Goal: Task Accomplishment & Management: Manage account settings

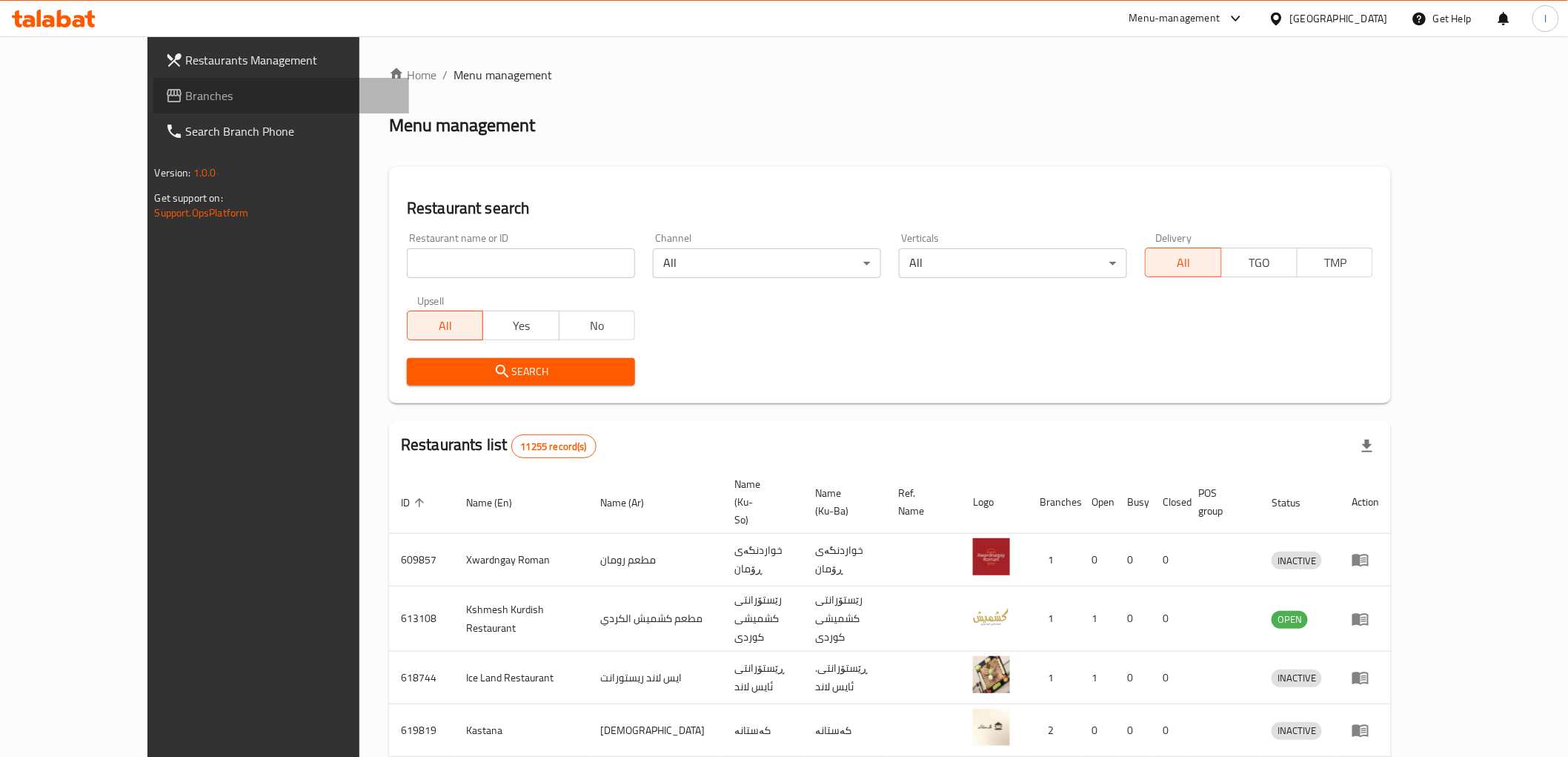
click at [186, 93] on span "Branches" at bounding box center [292, 96] width 211 height 18
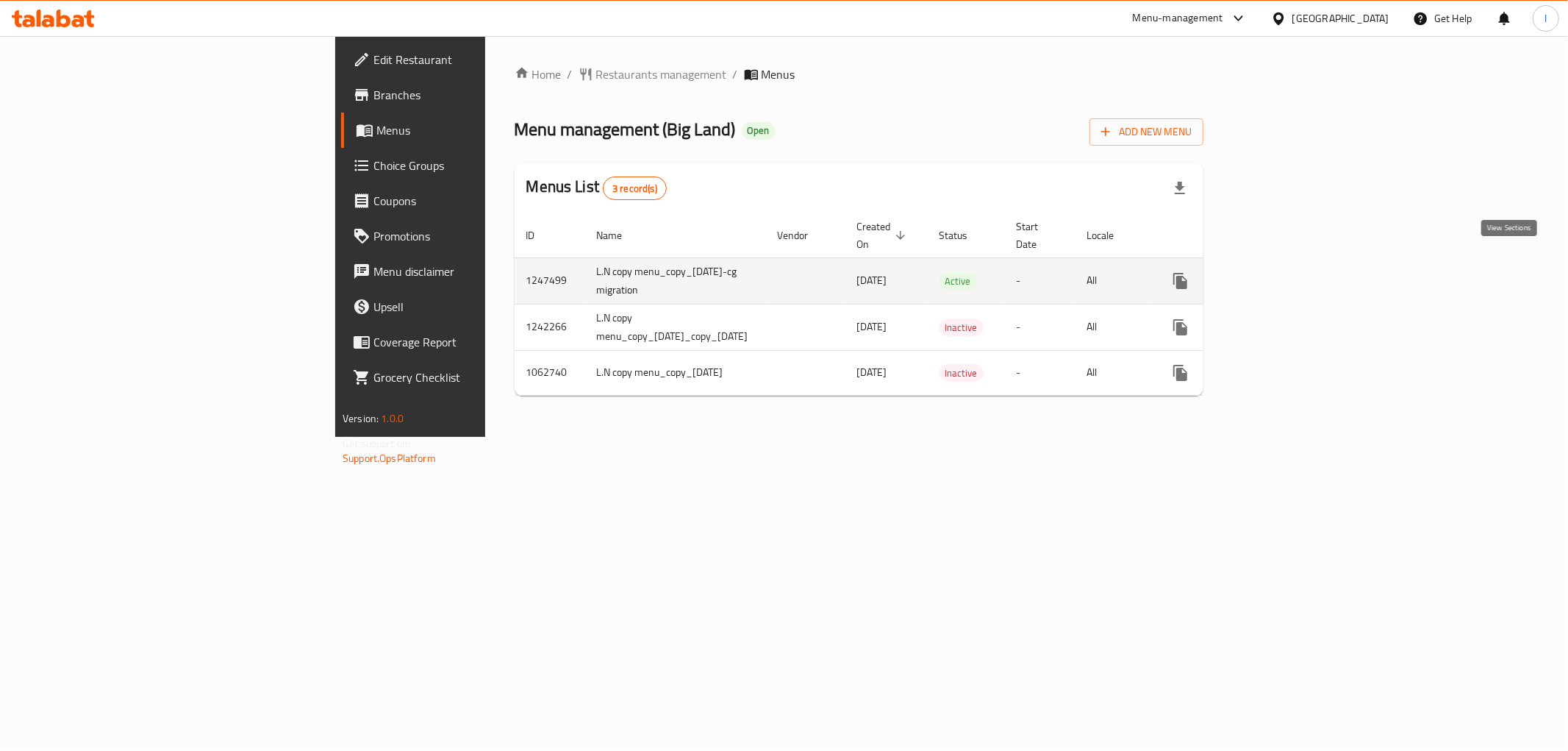
click at [1295, 272] on icon "enhanced table" at bounding box center [1286, 281] width 18 height 18
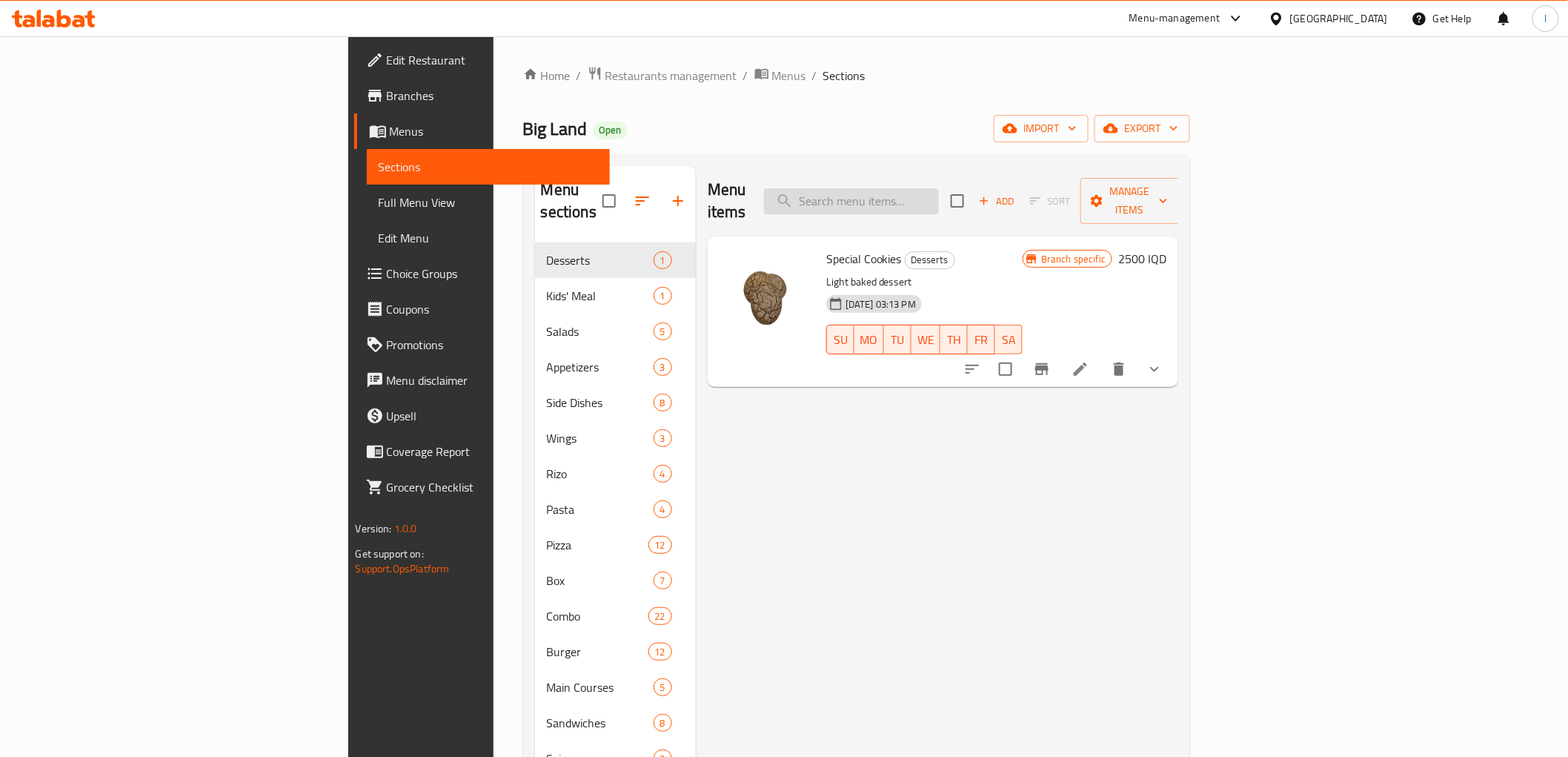
click at [939, 188] on input "search" at bounding box center [851, 201] width 175 height 26
click at [378, 194] on span "Full Menu View" at bounding box center [488, 203] width 219 height 18
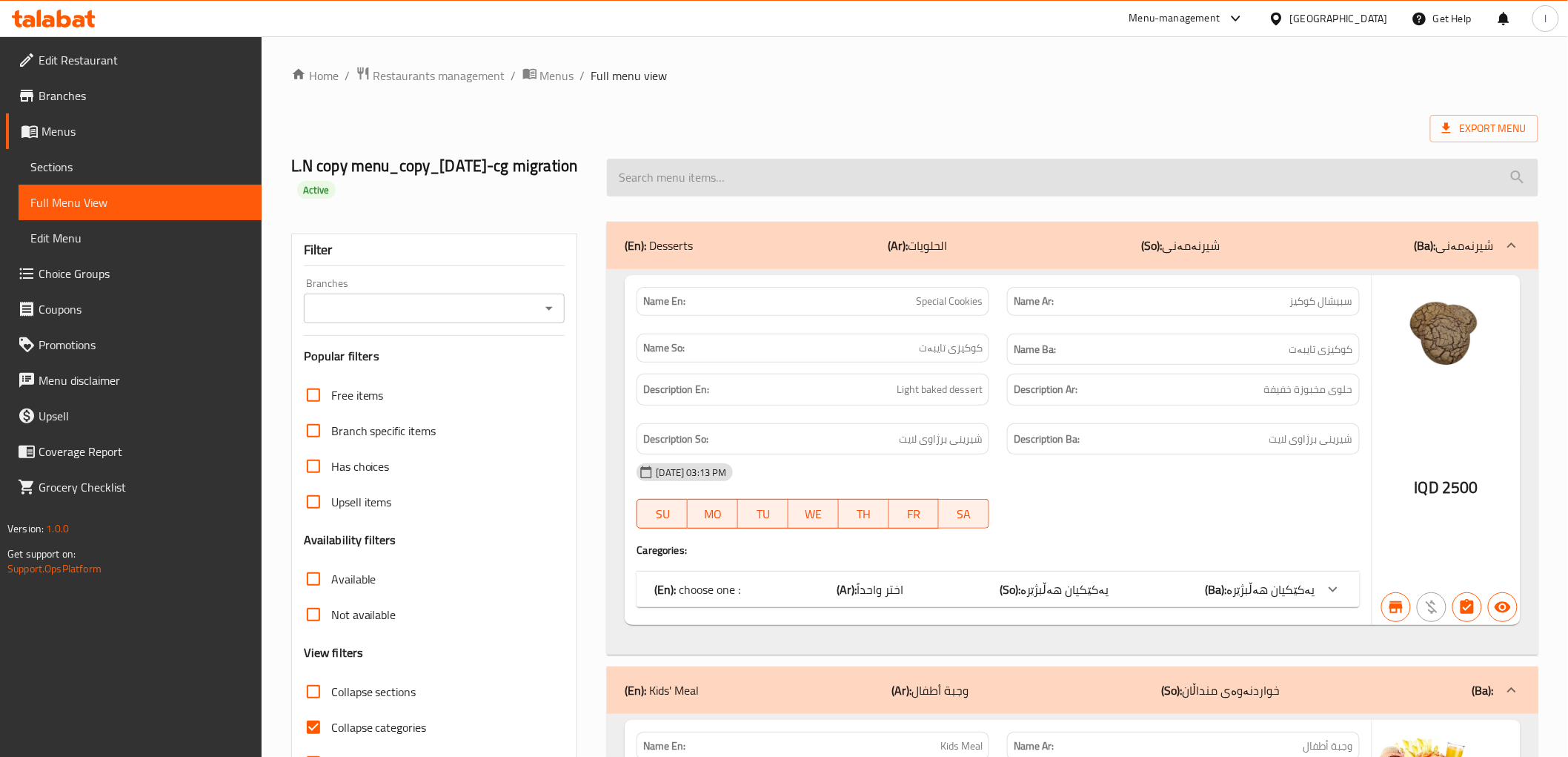
click at [863, 174] on input "search" at bounding box center [1072, 177] width 931 height 38
paste input "Pepsi Zero Black"
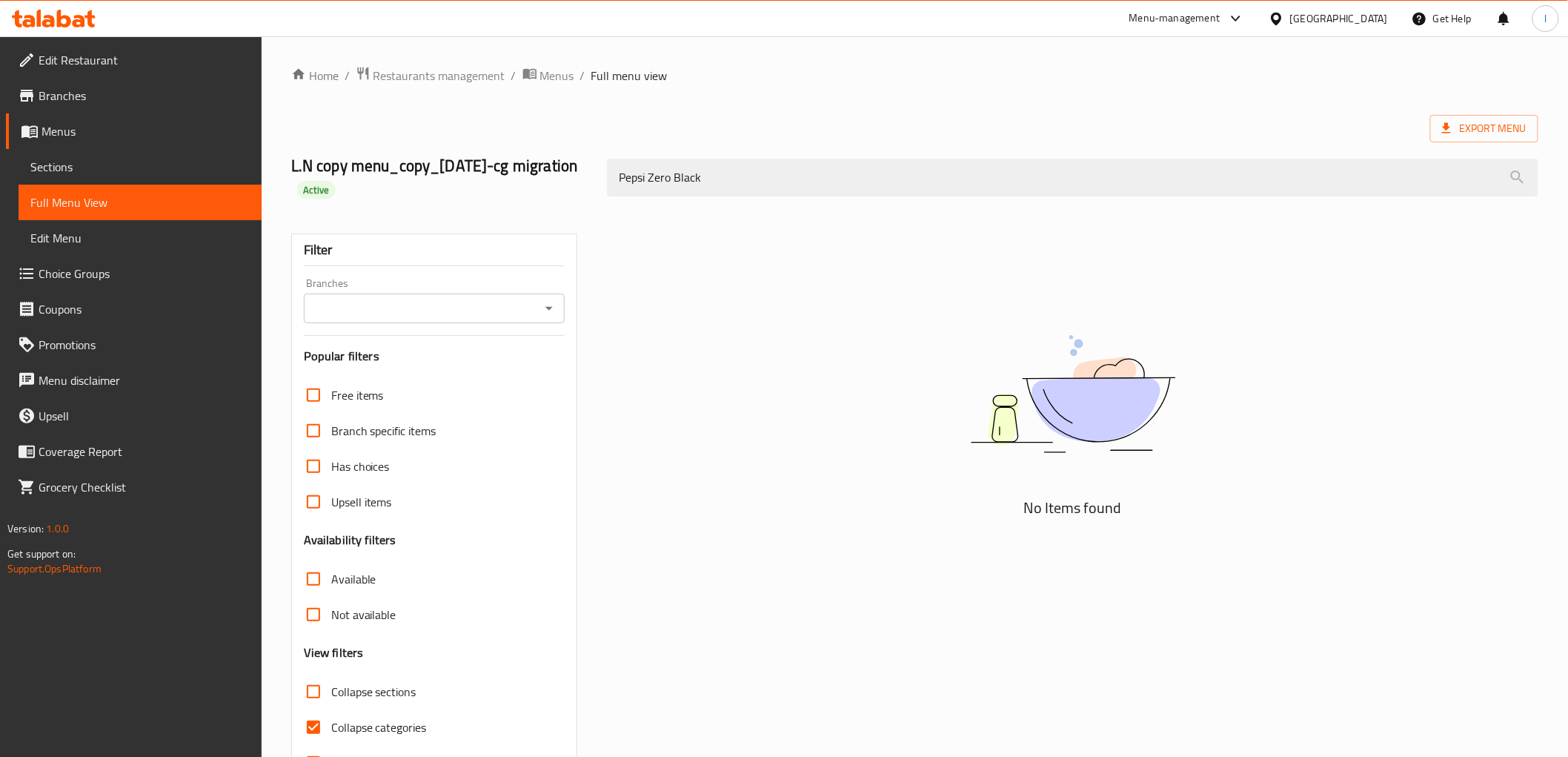
type input "Pepsi Zero Black"
click at [492, 312] on input "Branches" at bounding box center [423, 309] width 228 height 21
click at [414, 370] on li "Big Land, Khanzad" at bounding box center [434, 371] width 262 height 27
type input "Big Land, Khanzad"
click at [87, 173] on span "Sections" at bounding box center [140, 166] width 219 height 18
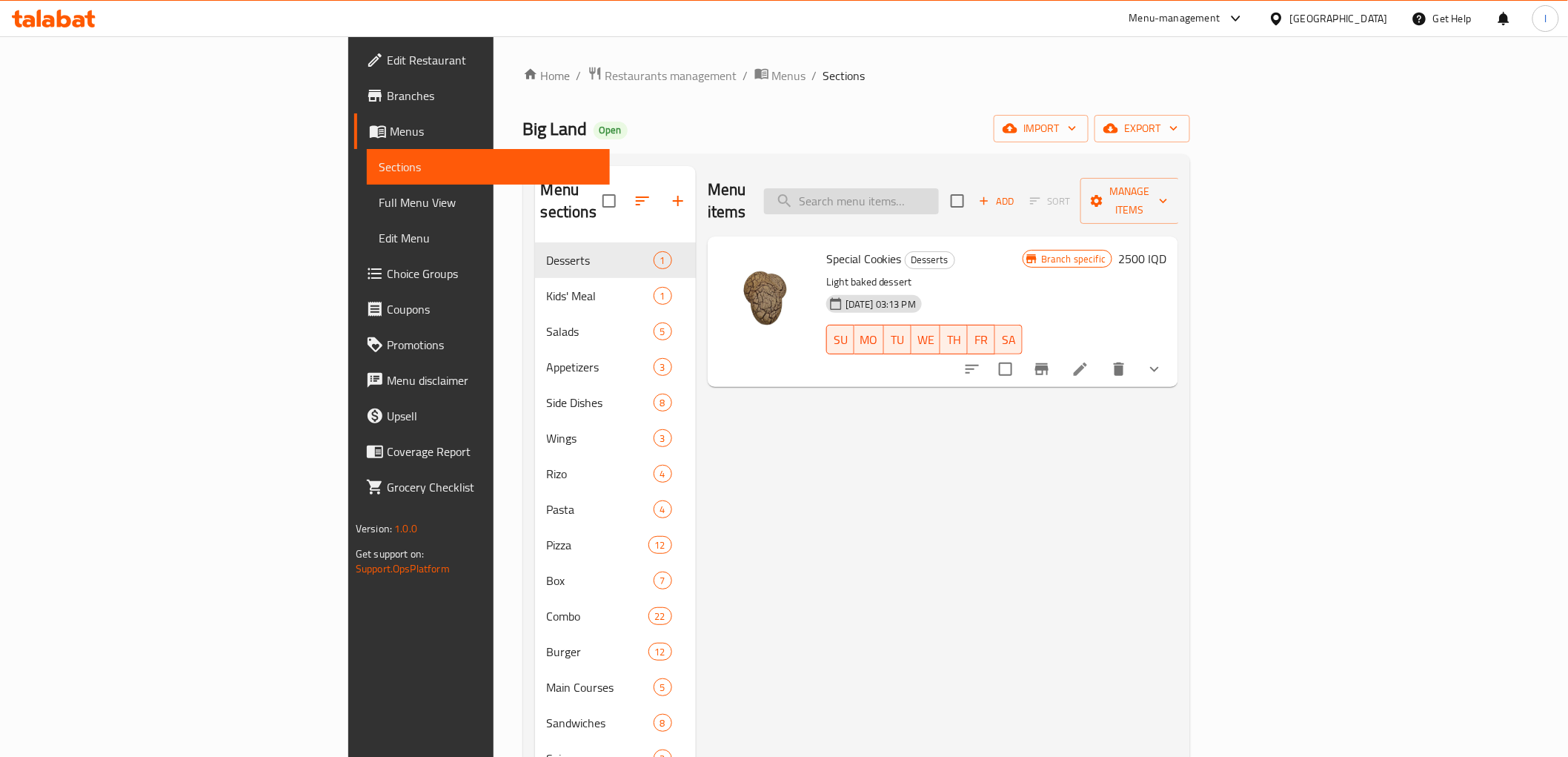
click at [939, 191] on input "search" at bounding box center [851, 201] width 175 height 26
paste input "Pepsi Zero Black"
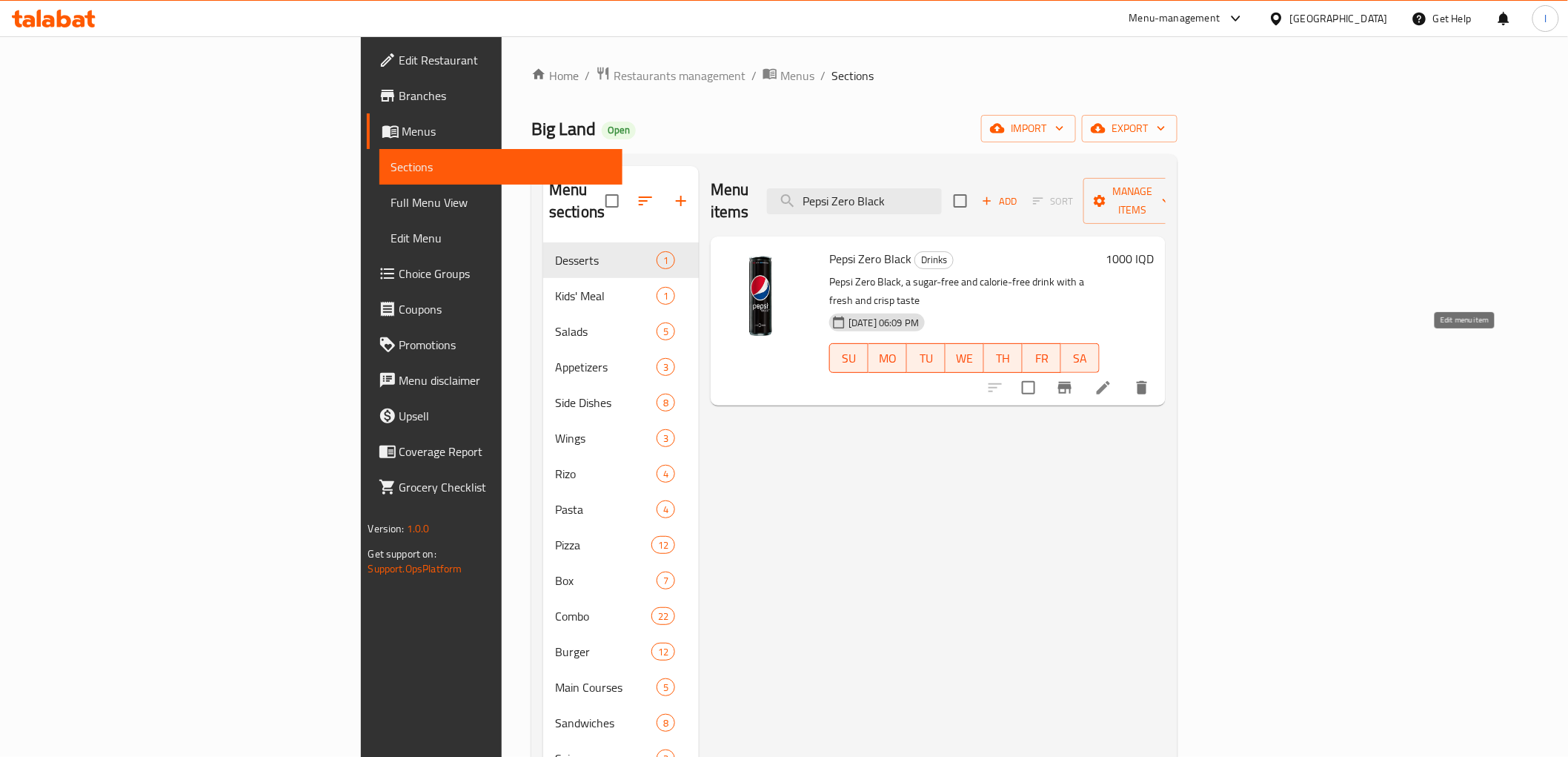
type input "Pepsi Zero Black"
click at [1110, 381] on icon at bounding box center [1103, 387] width 14 height 14
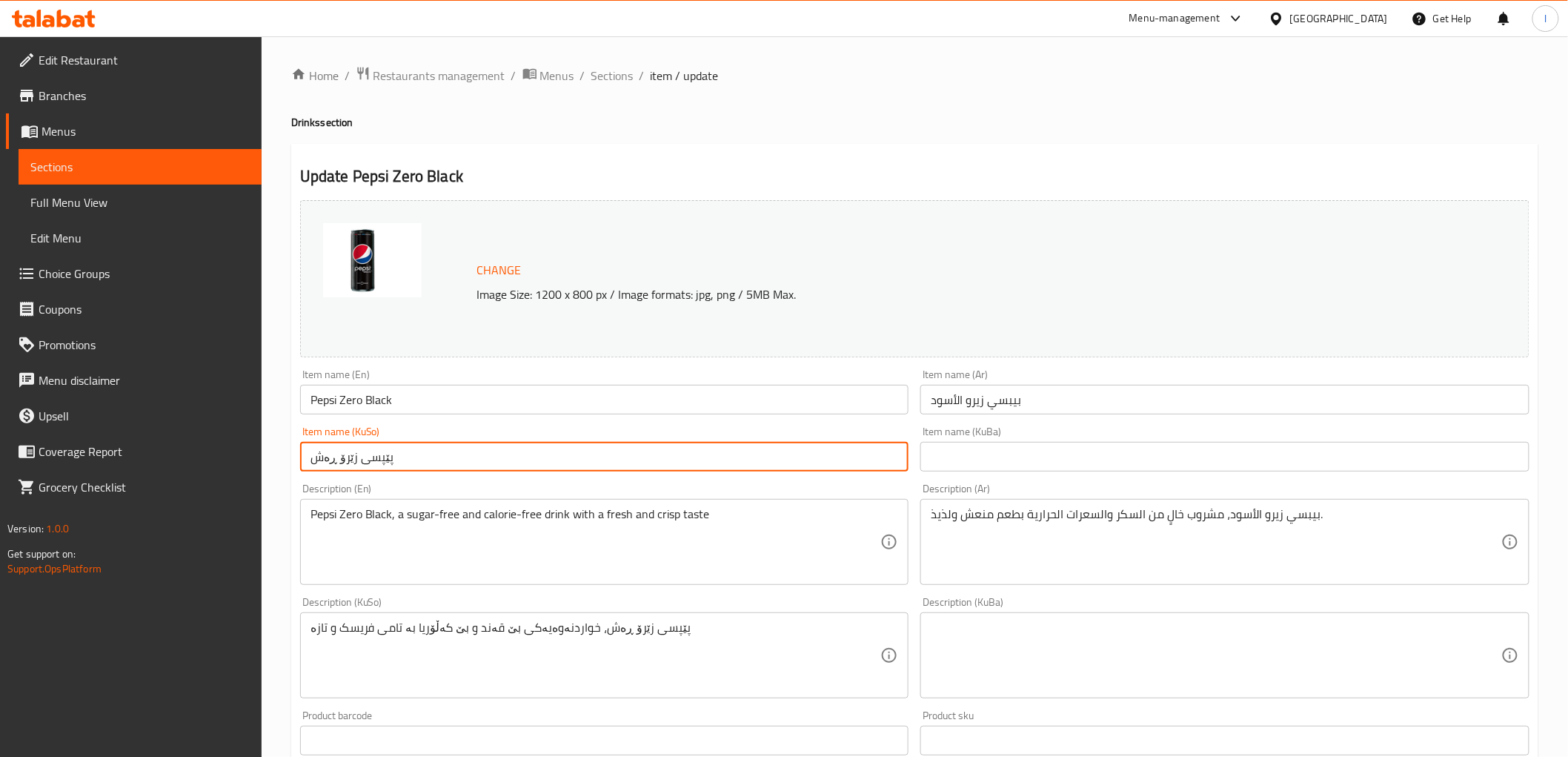
drag, startPoint x: 452, startPoint y: 460, endPoint x: 247, endPoint y: 453, distance: 205.1
click at [247, 454] on div "Edit Restaurant Branches Menus Sections Full Menu View Edit Menu Choice Groups …" at bounding box center [784, 637] width 1568 height 1203
click at [983, 444] on input "text" at bounding box center [1225, 456] width 609 height 30
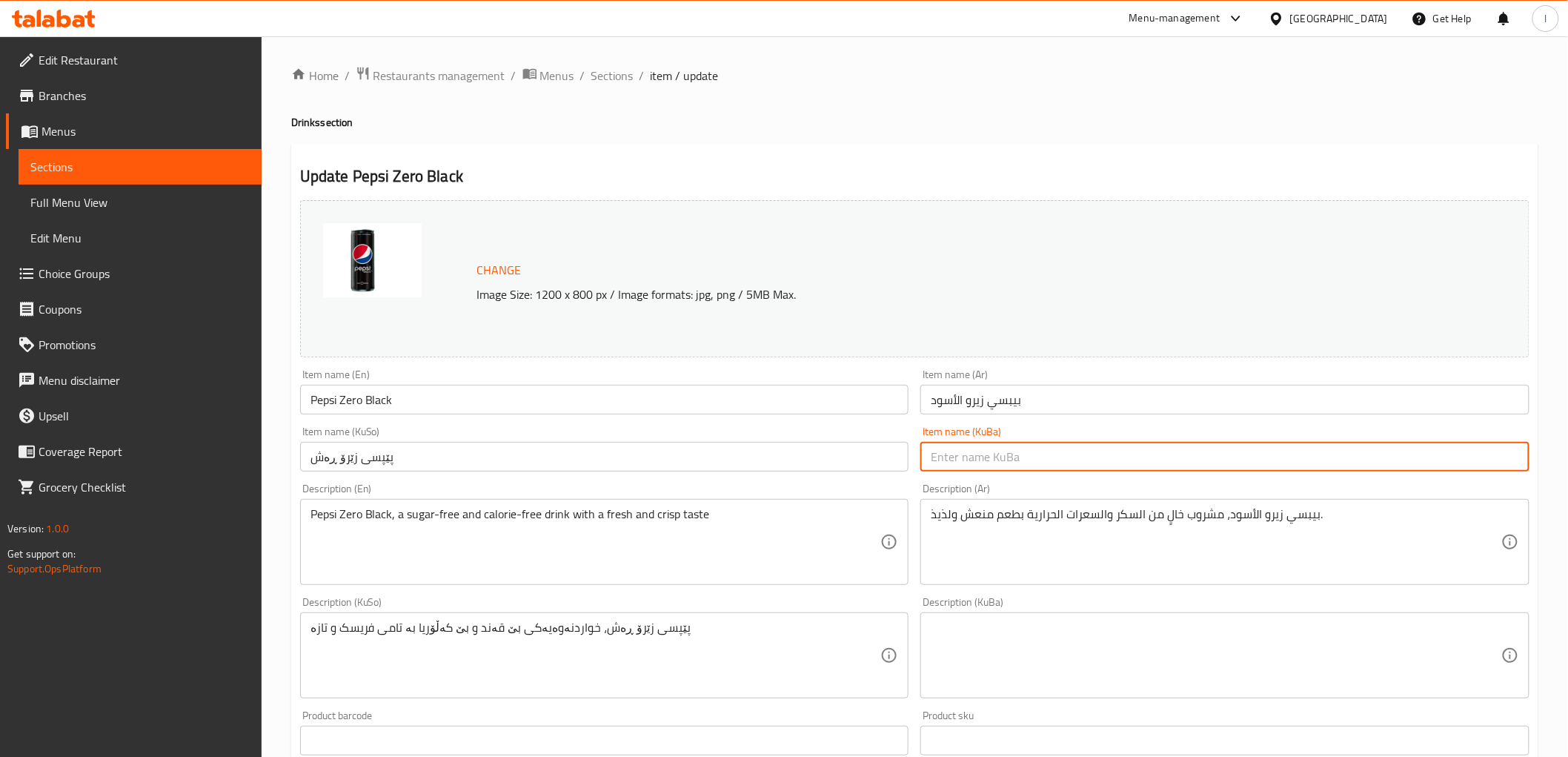
paste input "پێپسی زێرۆ ڕەش"
type input "پێپسی زێرۆ ڕەش"
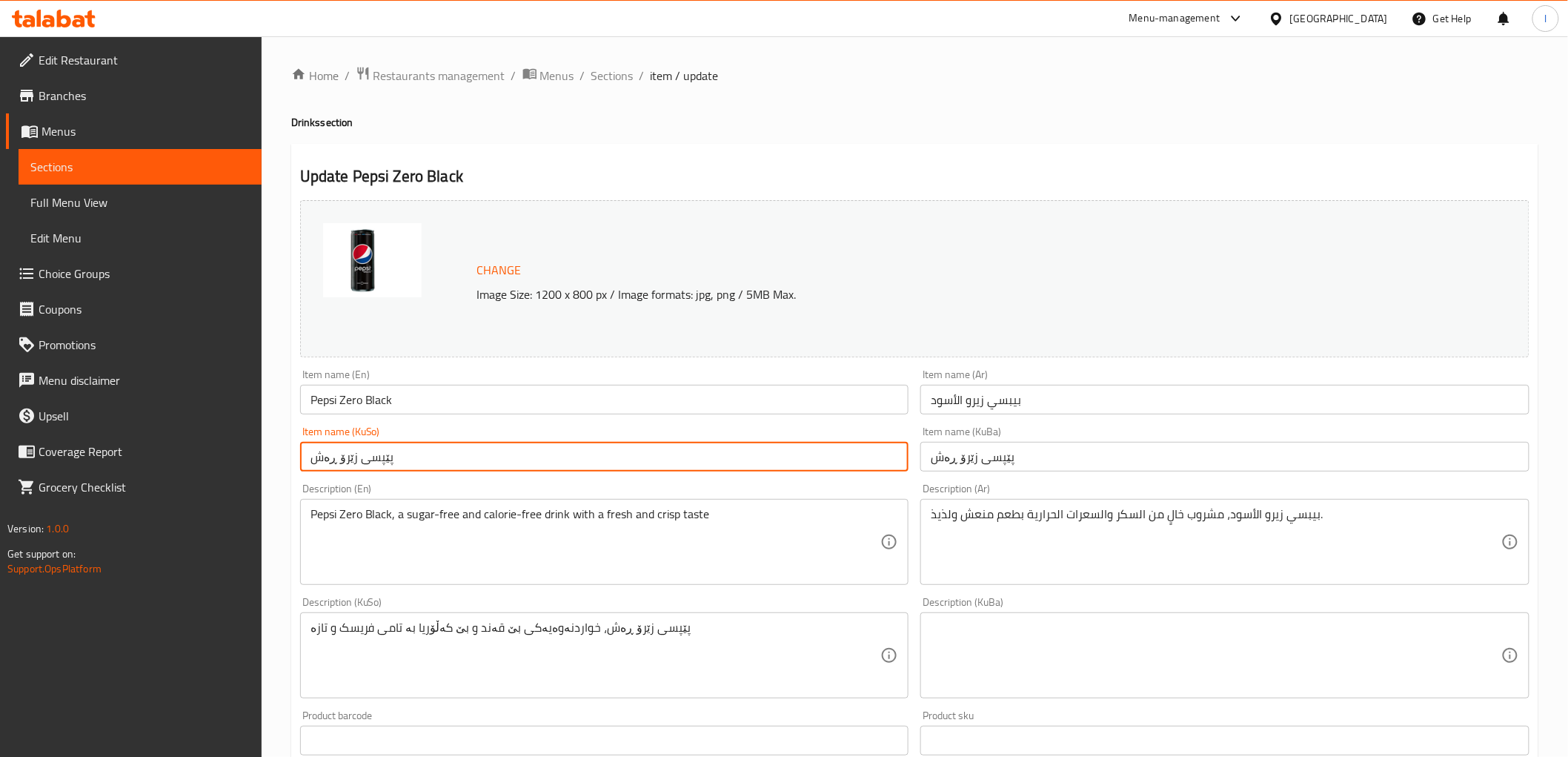
drag, startPoint x: 684, startPoint y: 453, endPoint x: 660, endPoint y: 460, distance: 25.0
click at [684, 453] on input "پێپسی زێرۆ ڕەش" at bounding box center [605, 456] width 609 height 30
click at [856, 462] on input "پێپسی زێرۆ ڕەش" at bounding box center [605, 456] width 609 height 30
click at [345, 398] on input "Pepsi Zero Black" at bounding box center [605, 399] width 609 height 30
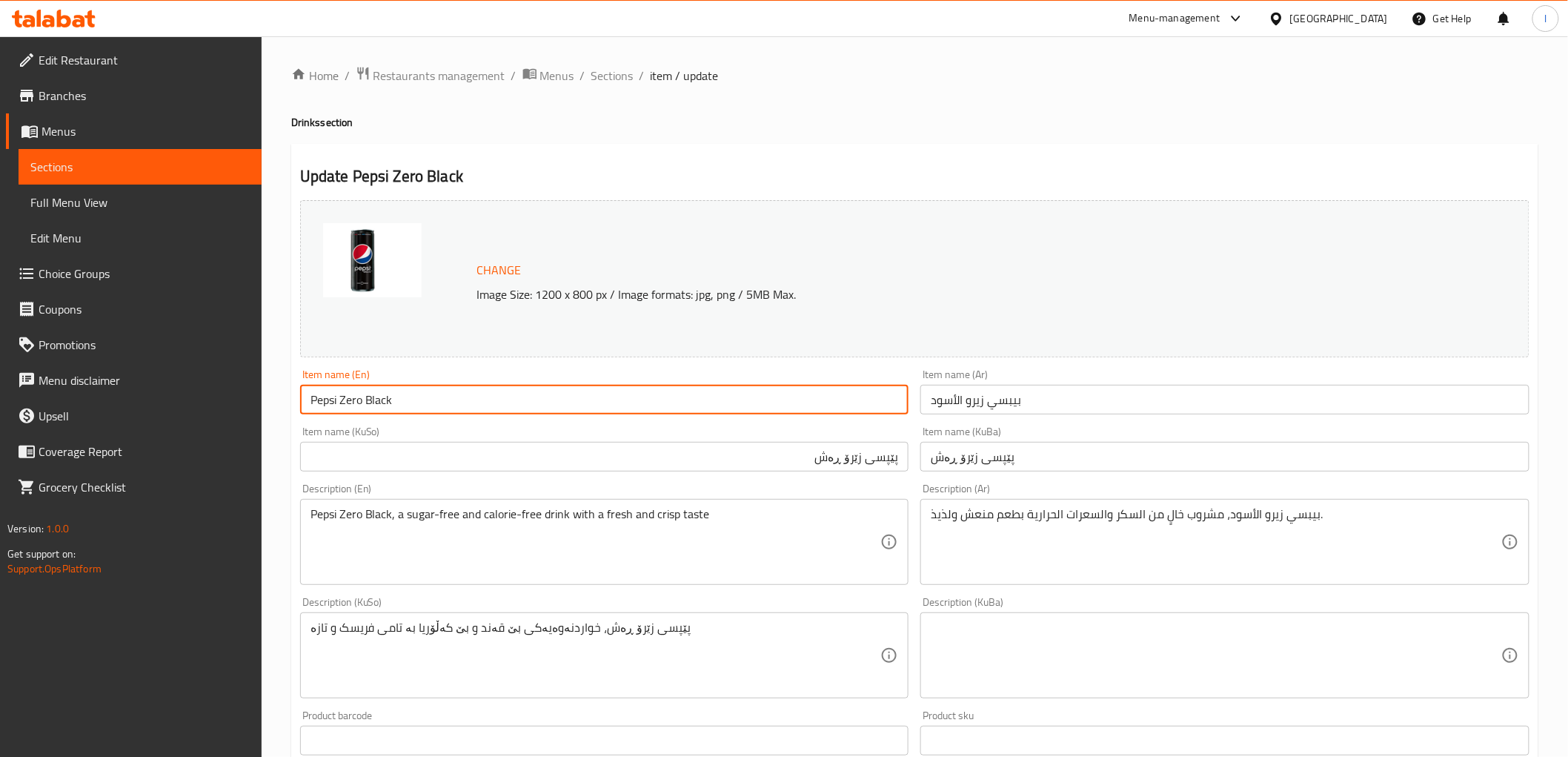
click at [345, 398] on input "Pepsi Zero Black" at bounding box center [605, 399] width 609 height 30
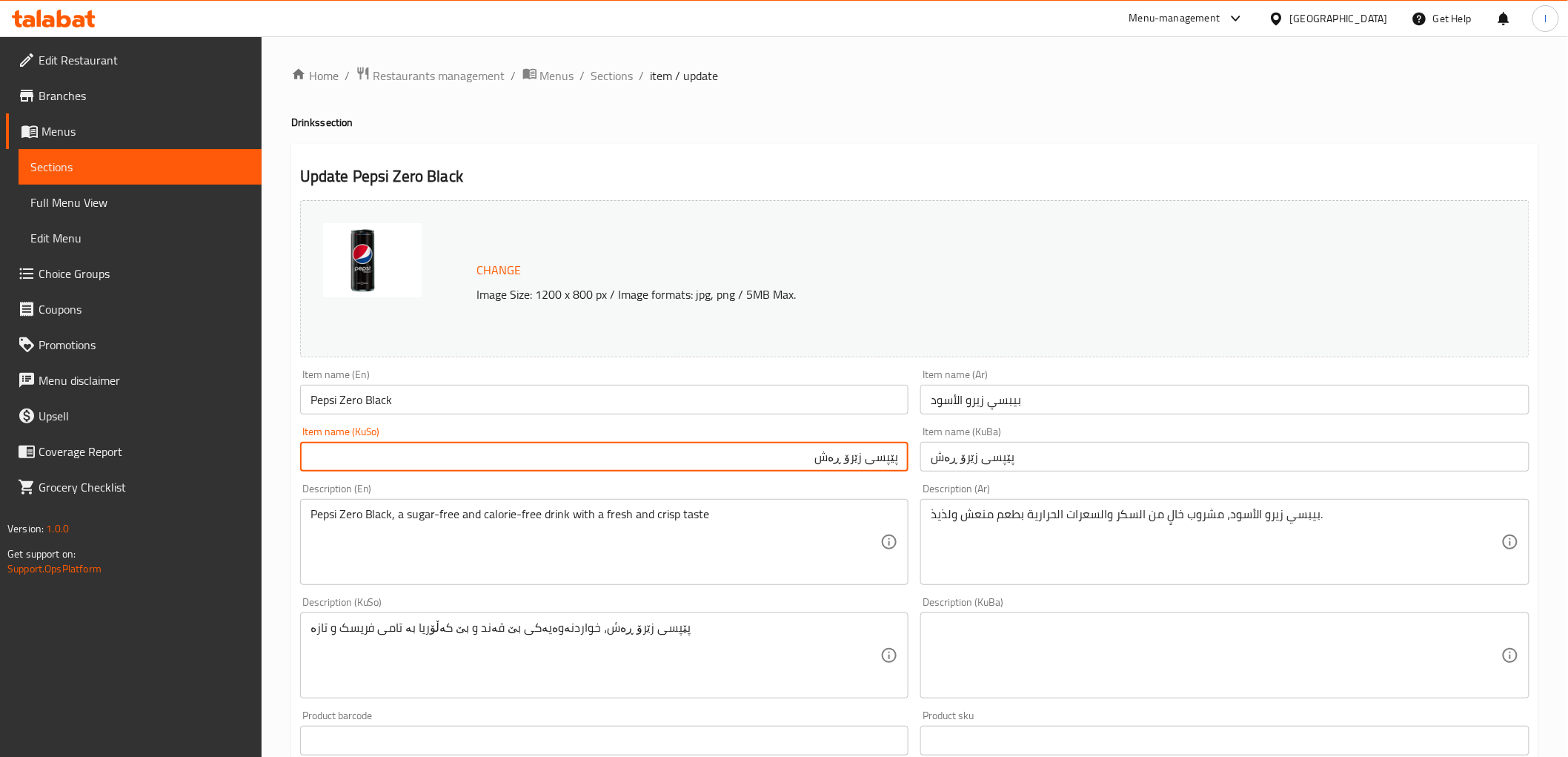
click at [851, 458] on input "پێپسی زێرۆ ڕەش" at bounding box center [605, 456] width 609 height 30
paste input "text"
click at [884, 460] on input "پێپسی زیرۆ ڕەش" at bounding box center [605, 456] width 609 height 30
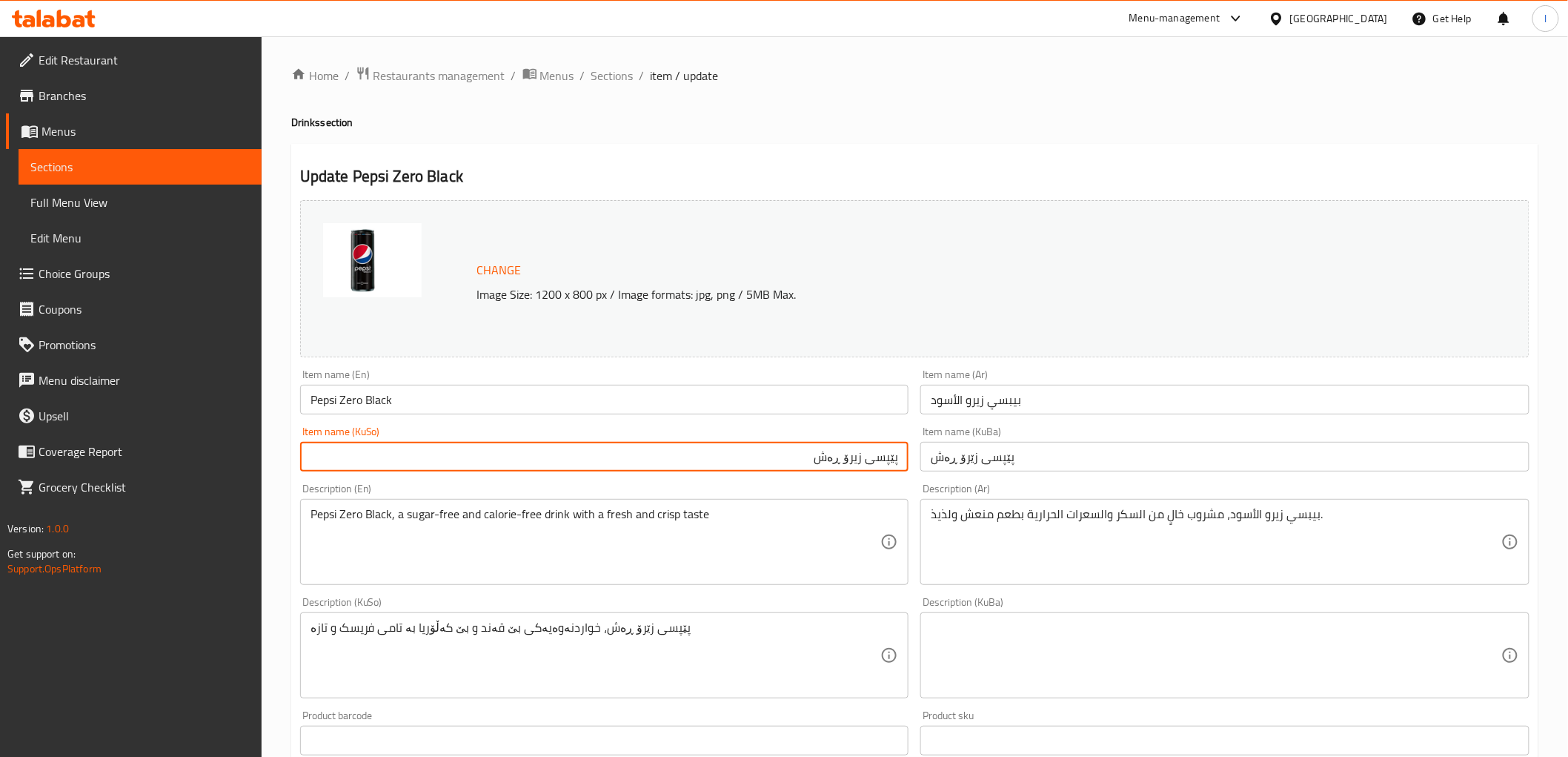
paste input "بی"
type input "بیپسی زیرۆ ڕەش"
drag, startPoint x: 752, startPoint y: 448, endPoint x: 1002, endPoint y: 460, distance: 250.3
click at [1002, 460] on div "Change Image Size: 1200 x 800 px / Image formats: jpg, png / 5MB Max. Item name…" at bounding box center [914, 610] width 1241 height 831
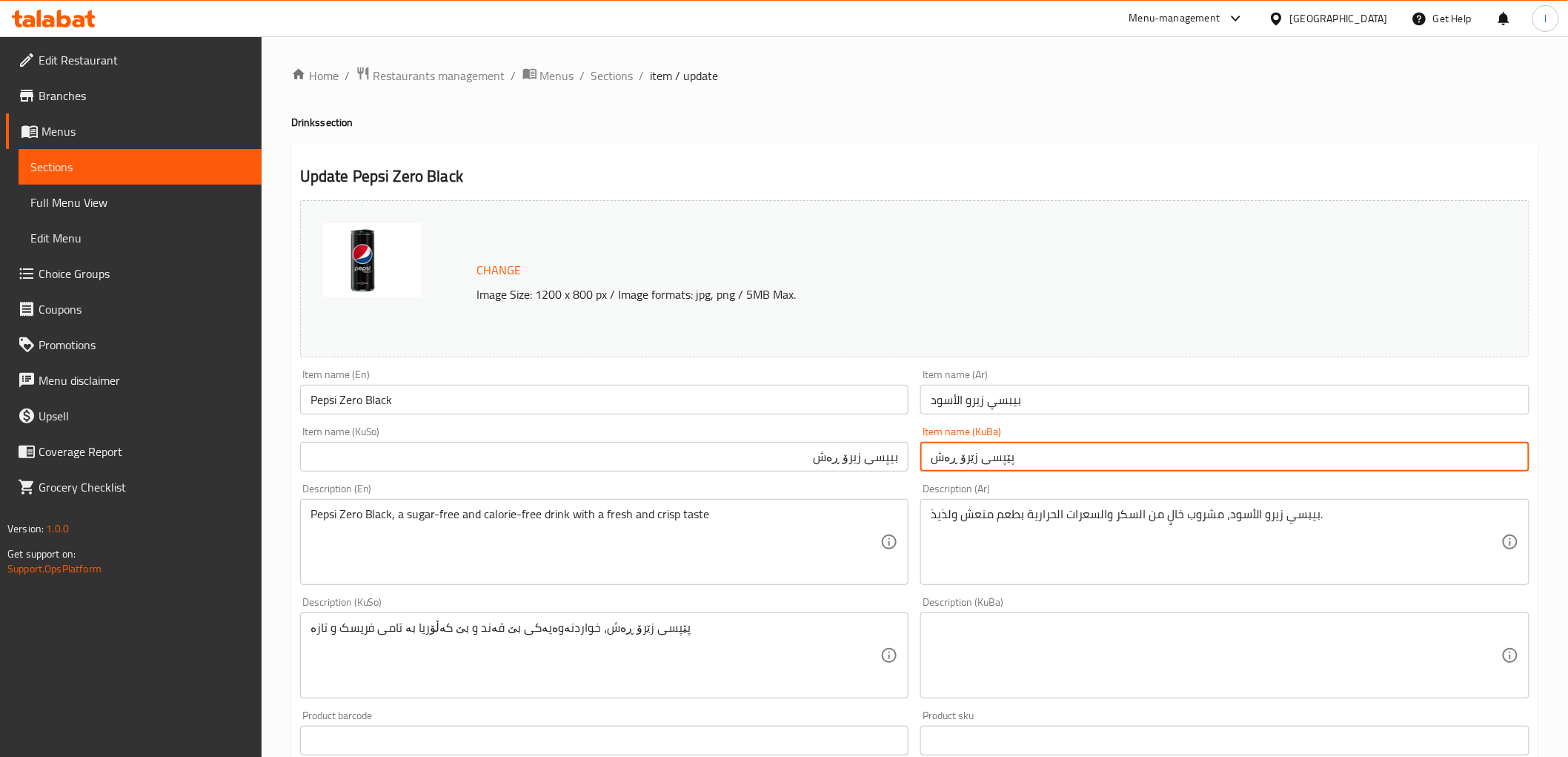
drag, startPoint x: 1039, startPoint y: 460, endPoint x: 703, endPoint y: 449, distance: 336.2
click at [704, 449] on div "Change Image Size: 1200 x 800 px / Image formats: jpg, png / 5MB Max. Item name…" at bounding box center [914, 610] width 1241 height 831
paste input "بیپسی زی"
type input "بیپسی زیرۆ ڕەش"
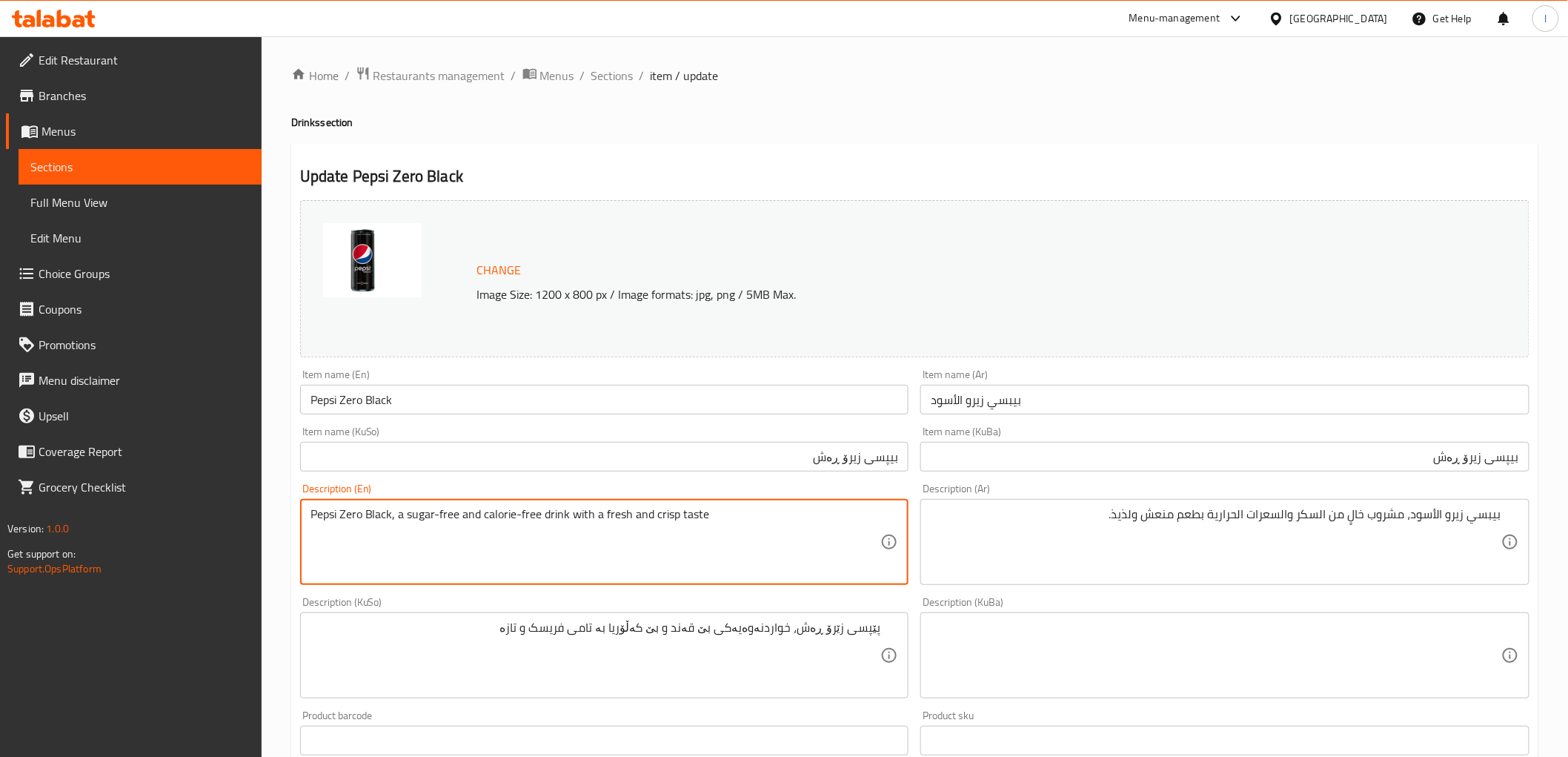
drag, startPoint x: 754, startPoint y: 520, endPoint x: 683, endPoint y: 528, distance: 71.4
click at [678, 522] on textarea "Pepsi Zero Black, a sugar-free and calorie-free drink with a fresh and crisp ta…" at bounding box center [596, 542] width 570 height 71
drag, startPoint x: 676, startPoint y: 526, endPoint x: 672, endPoint y: 536, distance: 10.8
click at [672, 536] on textarea "Pepsi Zero Black, a sugar-free and calorie-free drink with a fresh and crisp ta…" at bounding box center [596, 542] width 570 height 71
click at [649, 526] on textarea "Pepsi Zero Black, a sugar-free and calorie-free drink with a fresh and crisp ta…" at bounding box center [596, 542] width 570 height 71
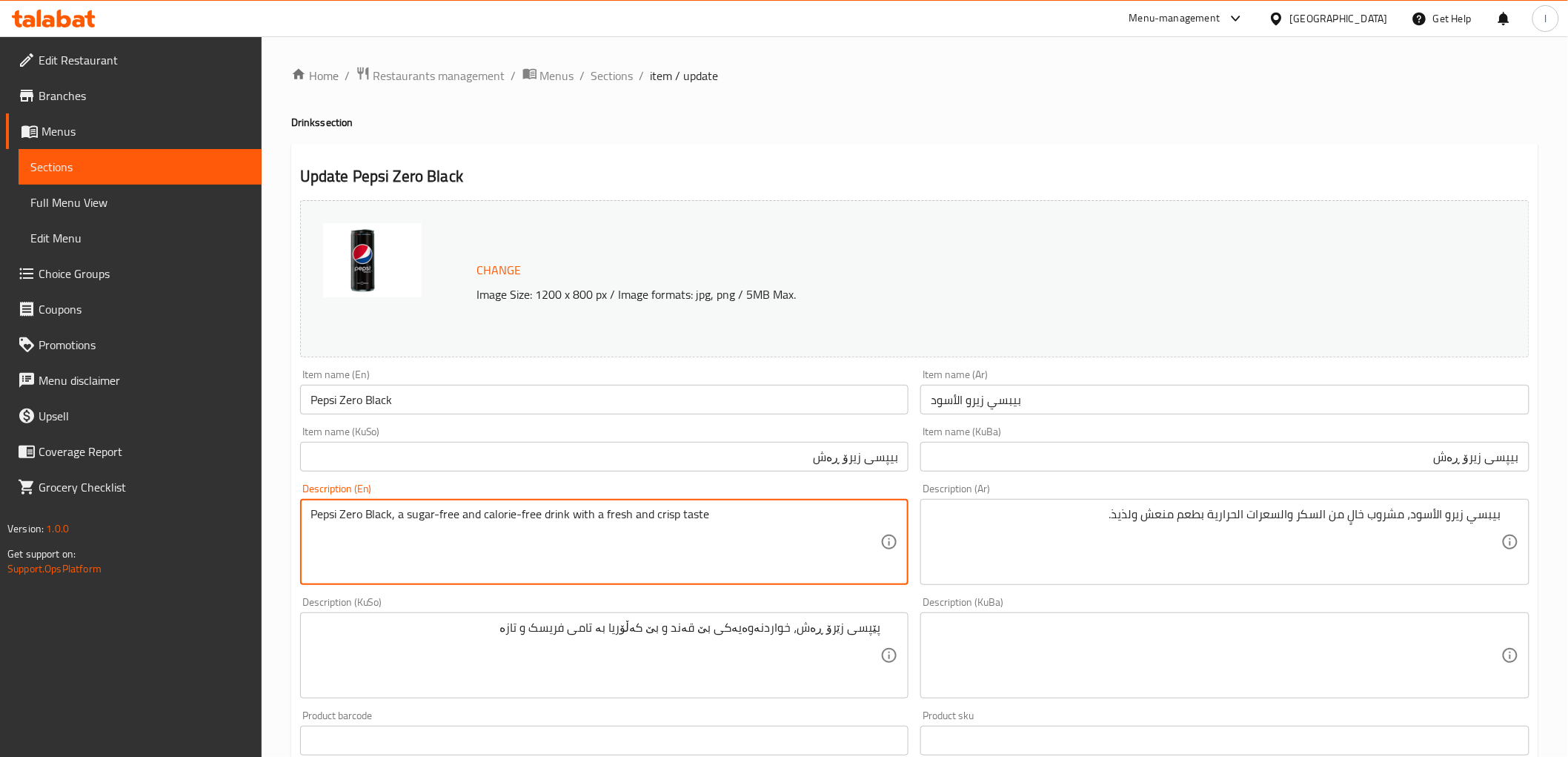
click at [679, 519] on textarea "Pepsi Zero Black, a sugar-free and calorie-free drink with a fresh and crisp ta…" at bounding box center [596, 542] width 570 height 71
click at [668, 519] on textarea "Pepsi Zero Black, a sugar-free and calorie-free drink with a fresh and crisp ta…" at bounding box center [596, 542] width 570 height 71
click at [658, 534] on textarea "Pepsi Zero Black, a sugar-free and calorie-free drink with a fresh and crisp ta…" at bounding box center [596, 542] width 570 height 71
click at [605, 522] on textarea "Pepsi Zero Black, a sugar-free and calorie-free drink with a fresh and crisp ta…" at bounding box center [596, 542] width 570 height 71
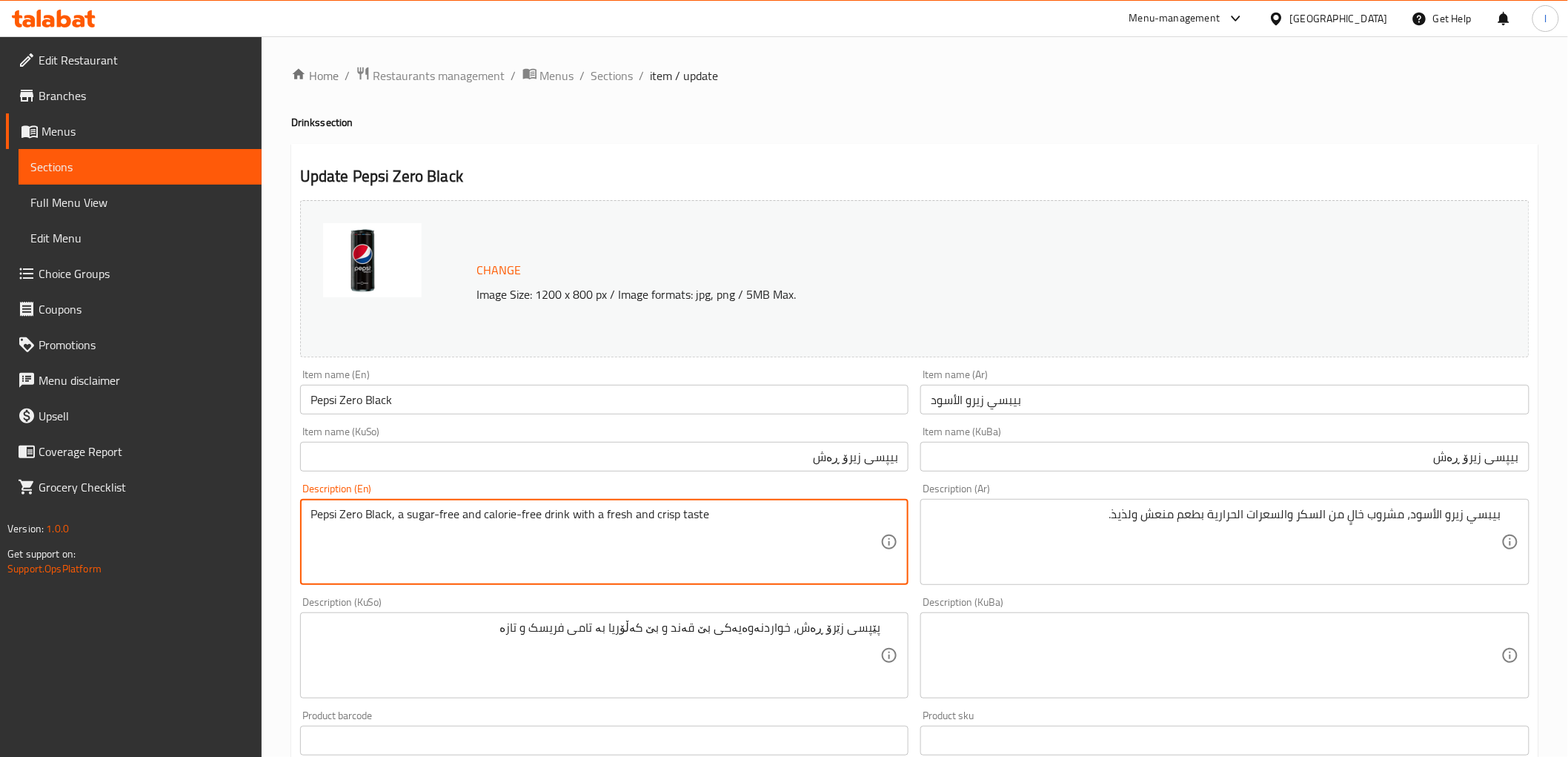
click at [598, 520] on textarea "Pepsi Zero Black, a sugar-free and calorie-free drink with a fresh and crisp ta…" at bounding box center [596, 542] width 570 height 71
click at [435, 522] on textarea "Pepsi Zero Black, a sugar-free and calorie-free drink with fresh and crisp taste" at bounding box center [596, 542] width 570 height 71
drag, startPoint x: 406, startPoint y: 520, endPoint x: 396, endPoint y: 528, distance: 12.8
click at [396, 528] on textarea "Pepsi Zero Black, a sugarfree and calorie-free drink with fresh and crisp taste" at bounding box center [596, 542] width 570 height 71
drag, startPoint x: 763, startPoint y: 514, endPoint x: 0, endPoint y: 504, distance: 763.1
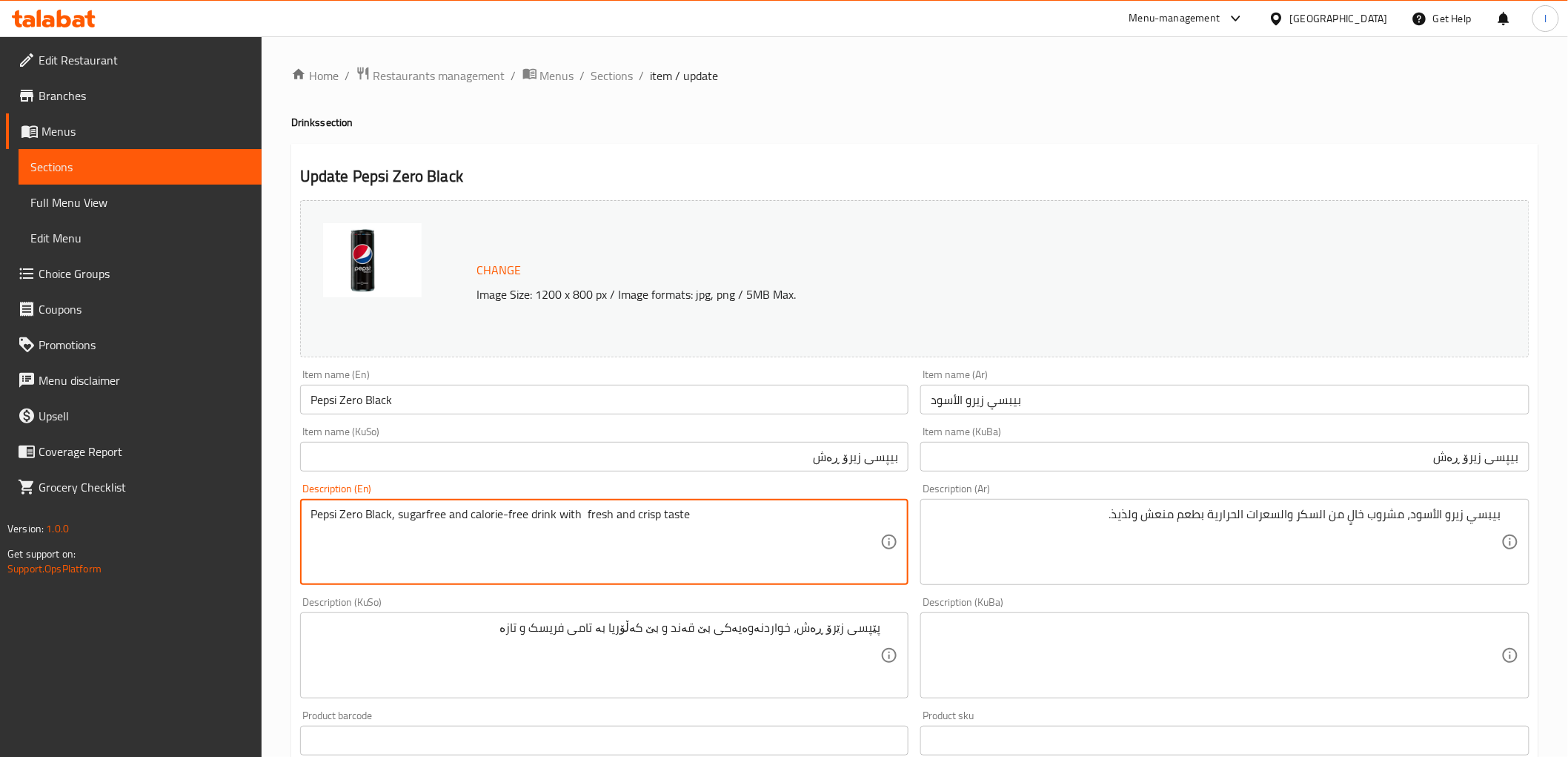
click at [0, 504] on div "Edit Restaurant Branches Menus Sections Full Menu View Edit Menu Choice Groups …" at bounding box center [784, 637] width 1568 height 1203
click at [733, 522] on textarea "Pepsi Zero Black, sugarfree and calorie-free drink with fresh and crisp taste" at bounding box center [596, 542] width 570 height 71
drag, startPoint x: 720, startPoint y: 524, endPoint x: 559, endPoint y: 535, distance: 161.4
click at [559, 535] on textarea "Pepsi Zero Black, sugarfree and calorie-free drink with fresh and crisp taste" at bounding box center [596, 542] width 570 height 71
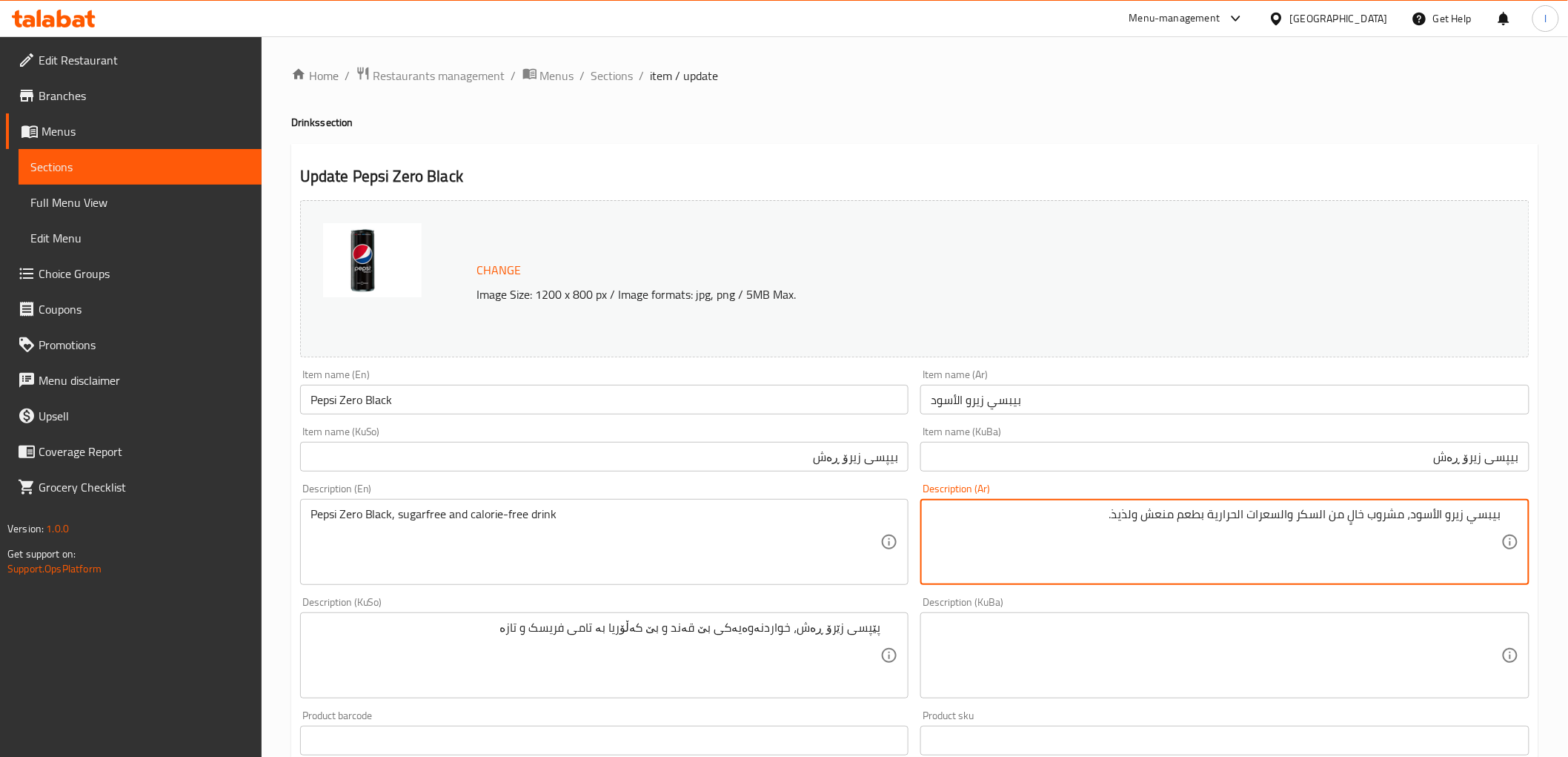
drag, startPoint x: 1072, startPoint y: 525, endPoint x: 1208, endPoint y: 534, distance: 136.3
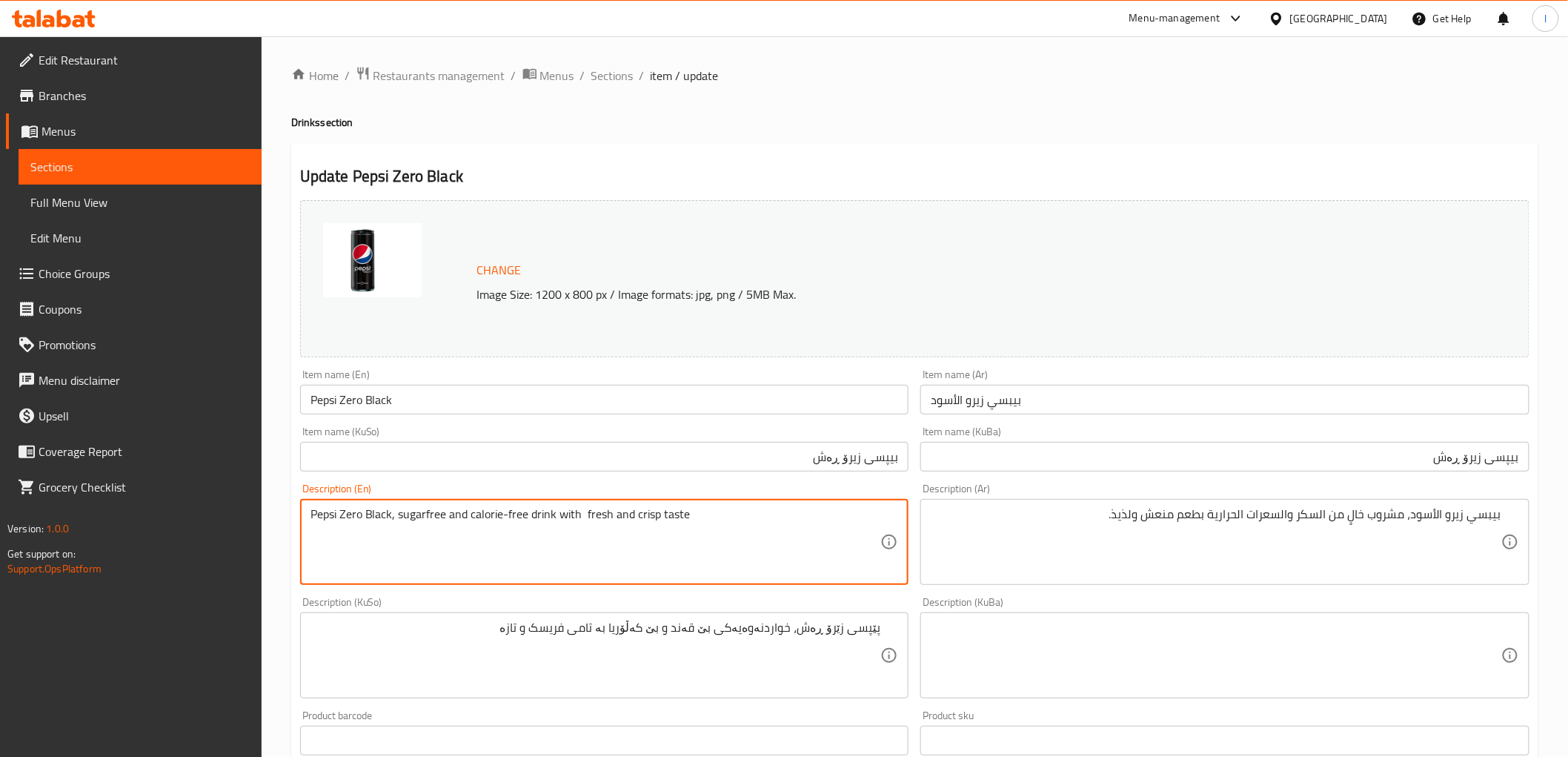
click at [502, 519] on textarea "Pepsi Zero Black, sugarfree and calorie-free drink with fresh and crisp taste" at bounding box center [596, 542] width 570 height 71
drag, startPoint x: 504, startPoint y: 516, endPoint x: 502, endPoint y: 524, distance: 8.2
click at [502, 524] on textarea "Pepsi Zero Black, sugarfree and calorie-free drink with fresh and crisp taste" at bounding box center [596, 542] width 570 height 71
click at [427, 517] on textarea "Pepsi Zero Black, sugarfree and calorie free drink with fresh and crisp taste" at bounding box center [596, 542] width 570 height 71
click at [424, 517] on textarea "Pepsi Zero Black, sugarfree and calorie free drink with fresh and crisp taste" at bounding box center [596, 542] width 570 height 71
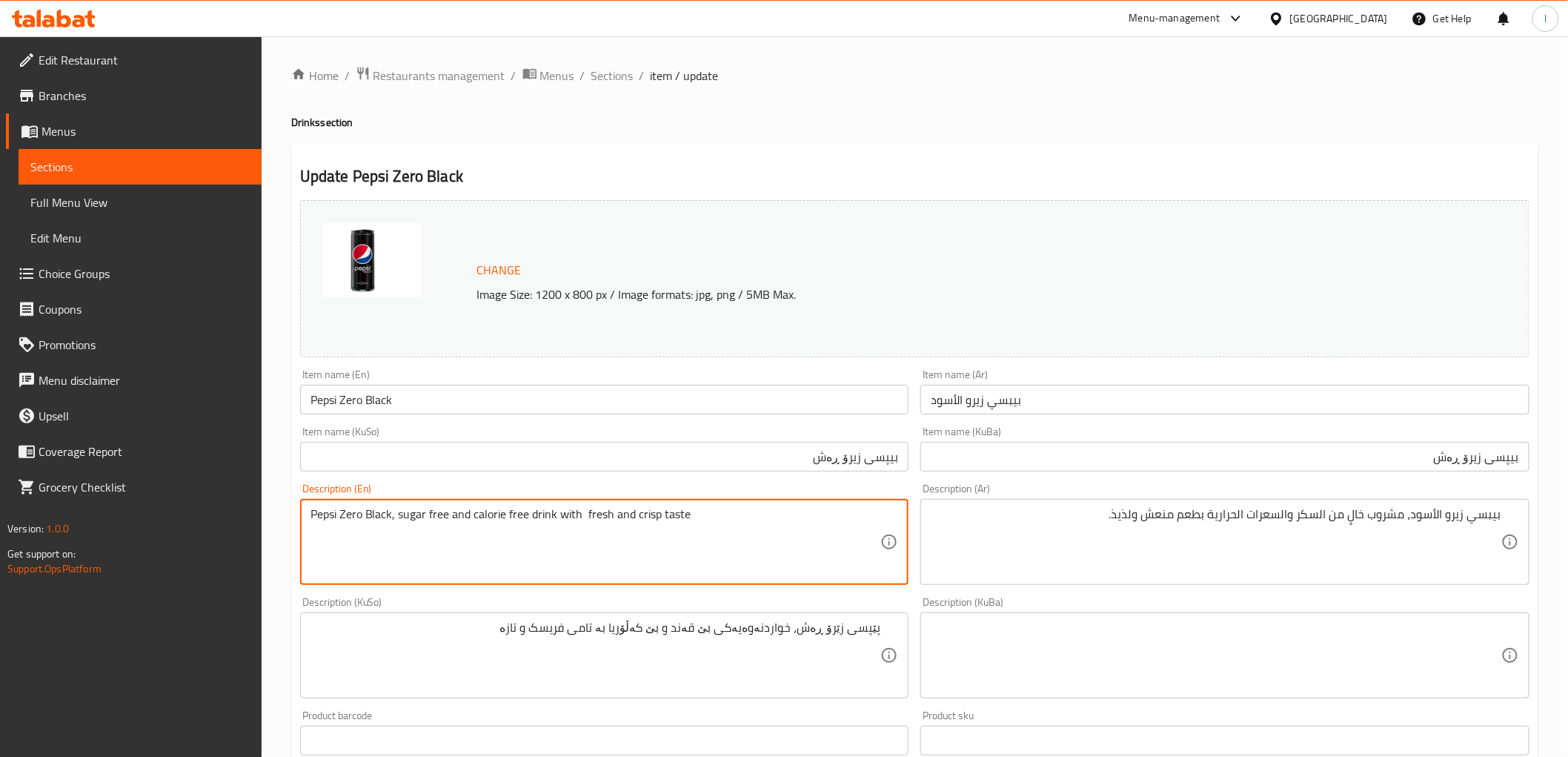
click at [639, 518] on textarea "Pepsi Zero Black, sugar free and calorie free drink with fresh and crisp taste" at bounding box center [596, 542] width 570 height 71
click at [588, 517] on textarea "Pepsi Zero Black, sugar free and calorie free drink with fresh and crisp taste" at bounding box center [596, 542] width 570 height 71
click at [582, 518] on textarea "Pepsi Zero Black, sugar free and calorie free drink with fresh and crisp taste" at bounding box center [596, 542] width 570 height 71
drag, startPoint x: 468, startPoint y: 515, endPoint x: 447, endPoint y: 522, distance: 22.1
click at [447, 522] on textarea "Pepsi Zero Black, sugar free and calorie free drink with fresh and crisp taste" at bounding box center [596, 542] width 570 height 71
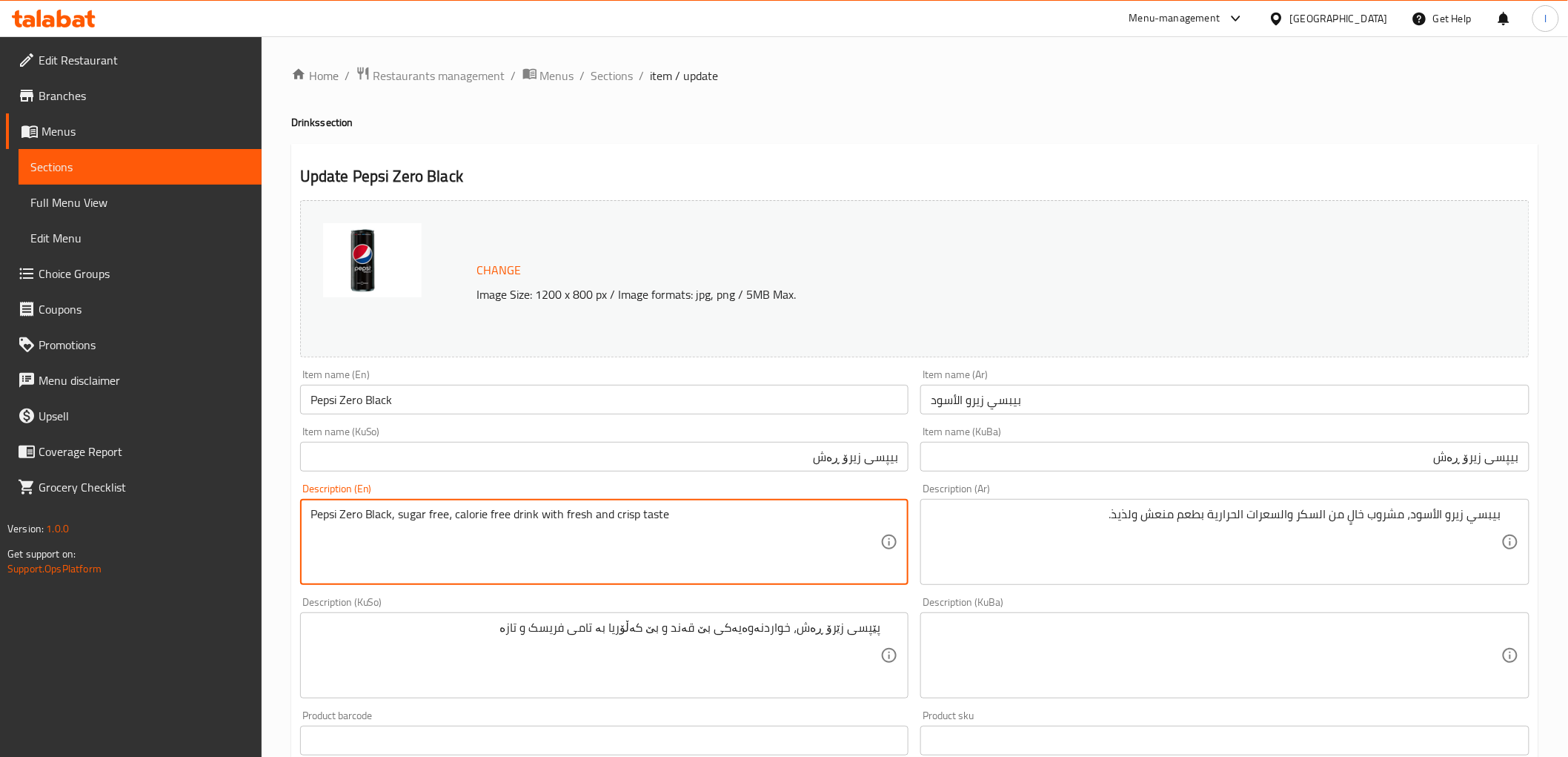
drag, startPoint x: 702, startPoint y: 519, endPoint x: 200, endPoint y: 506, distance: 502.2
click at [200, 506] on div "Edit Restaurant Branches Menus Sections Full Menu View Edit Menu Choice Groups …" at bounding box center [784, 637] width 1568 height 1203
type textarea "Pepsi Zero Black, sugar free، calorie free drink with fresh and crisp taste"
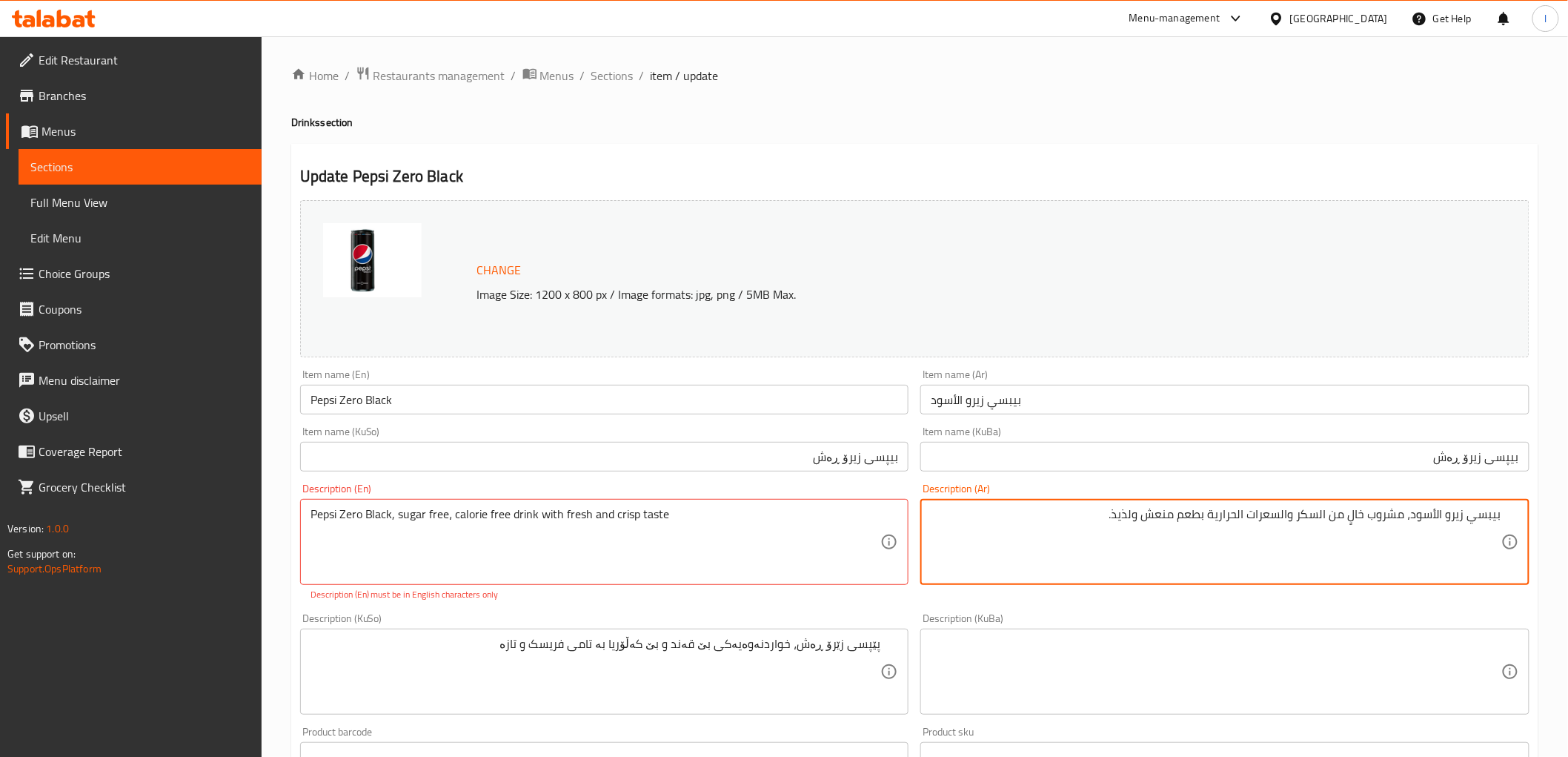
drag, startPoint x: 1043, startPoint y: 514, endPoint x: 1208, endPoint y: 531, distance: 165.9
paste textarea "عم طازج ومقرمش"
click at [1207, 522] on textarea "بيبسي زيرو الأسود، مشروب خالٍ من السكر والسعرات الحرارية طعم طازج ومقرمش" at bounding box center [1216, 542] width 570 height 71
click at [1239, 514] on textarea "بيبسي زيرو الأسود، مشروب خالٍ من السكر والسعرات الحرارية بطعم طازج ومقرمش" at bounding box center [1216, 542] width 570 height 71
click at [1288, 516] on textarea "بيبسي زيرو الأسود، مشروب خالٍ من السكر والسعرات حرارية بطعم طازج ومقرمش" at bounding box center [1216, 542] width 570 height 71
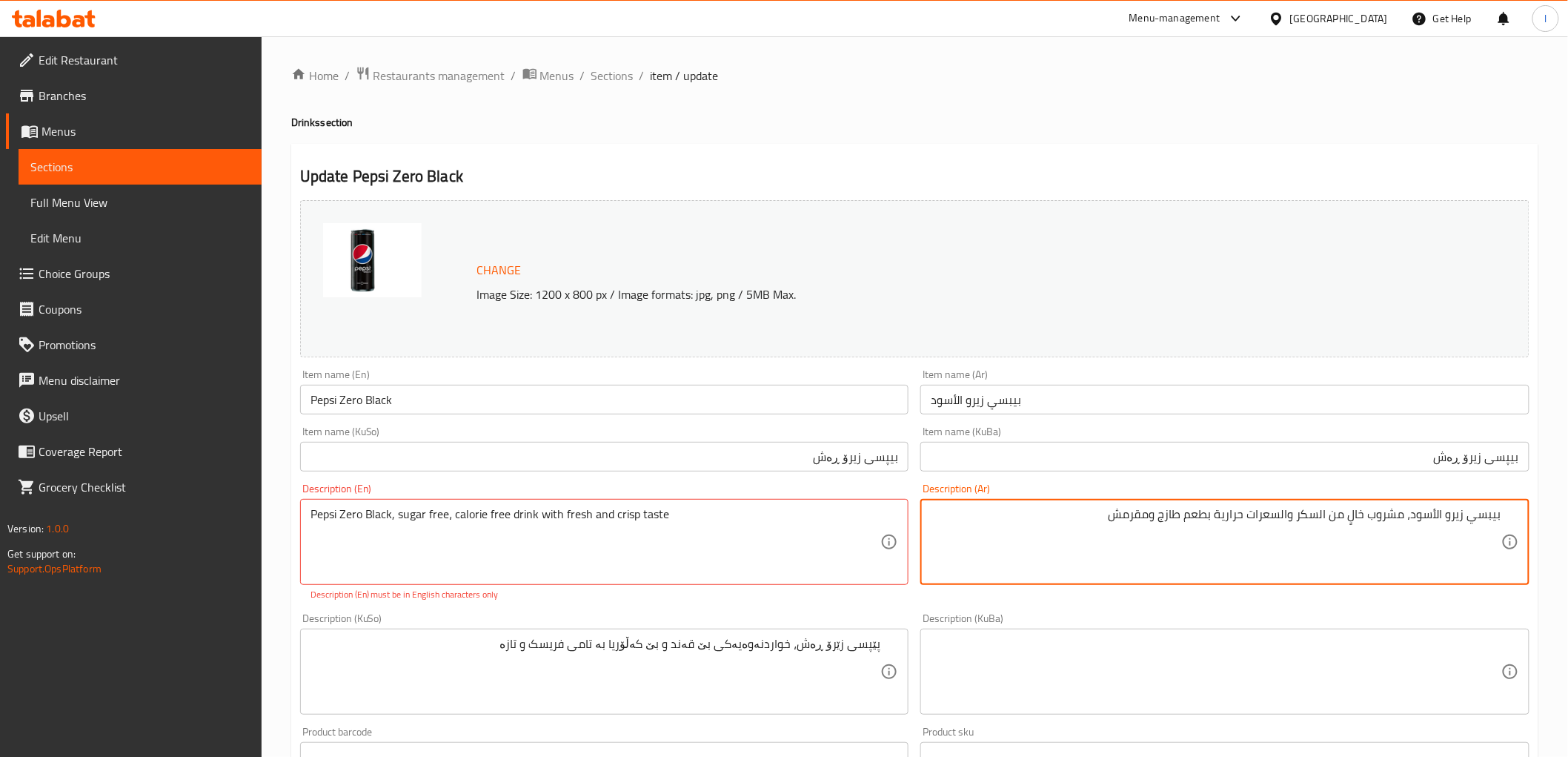
click at [1284, 515] on textarea "بيبسي زيرو الأسود، مشروب خالٍ من السكر والسعرات حرارية بطعم طازج ومقرمش" at bounding box center [1216, 542] width 570 height 71
click at [1347, 521] on textarea "بيبسي زيرو الأسود، مشروب خالٍ من السكر وسعرات حرارية بطعم طازج ومقرمش" at bounding box center [1216, 542] width 570 height 71
click at [1352, 525] on textarea "بيبسي زيرو الأسود، مشروب خالٍ من السكر وسعرات حرارية بطعم طازج ومقرمش" at bounding box center [1216, 542] width 570 height 71
click at [1324, 516] on textarea "بيبسي زيرو الأسود، مشروب خال من السكر وسعرات حرارية بطعم طازج ومقرمش" at bounding box center [1216, 542] width 570 height 71
click at [1438, 519] on textarea "بيبسي زيرو الأسود، مشروب خال من سكر وسعرات حرارية بطعم طازج ومقرمش" at bounding box center [1216, 542] width 570 height 71
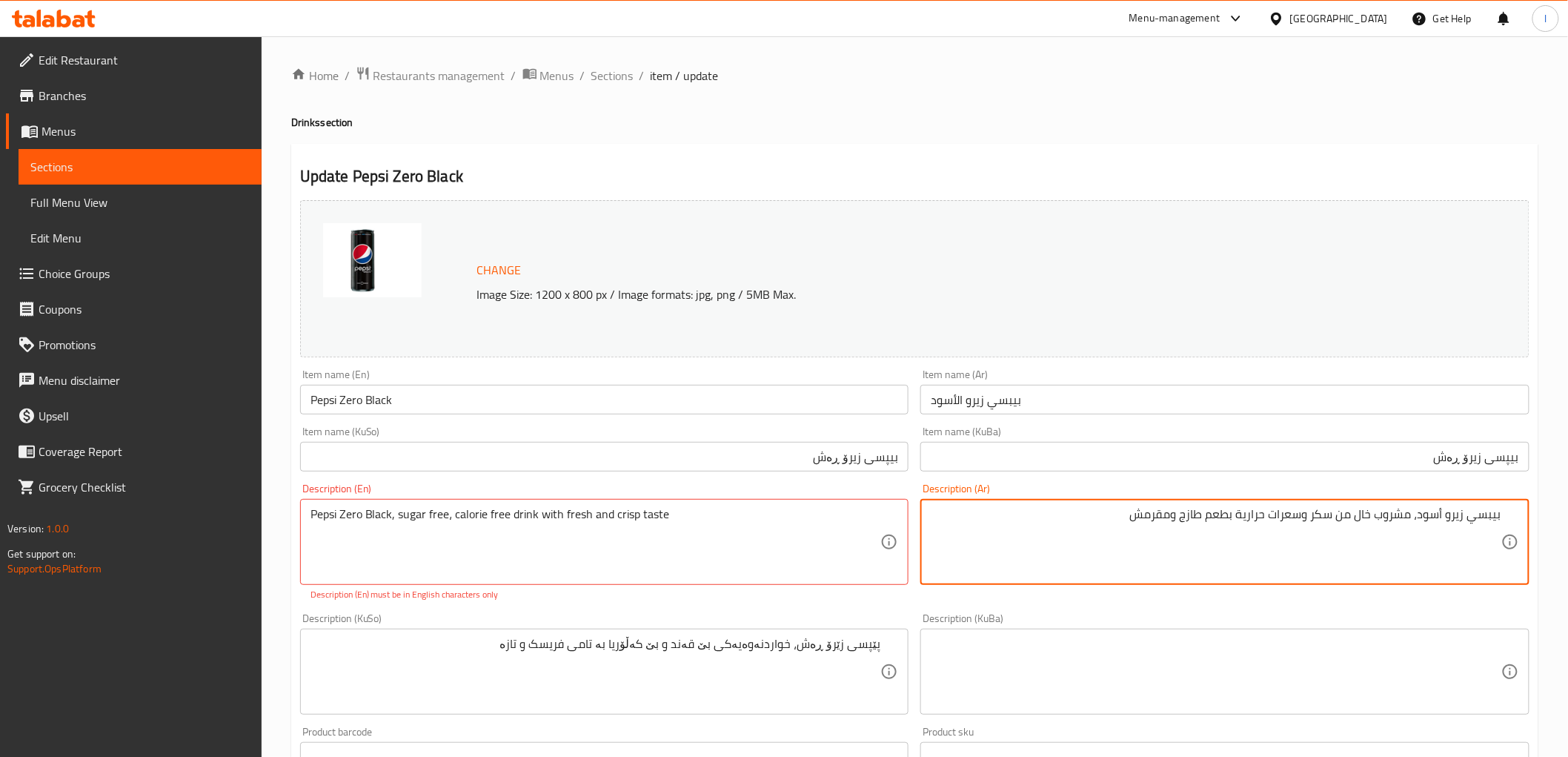
type textarea "بيبسي زيرو أسود، مشروب خال من سكر وسعرات حرارية بطعم طازج ومقرمش"
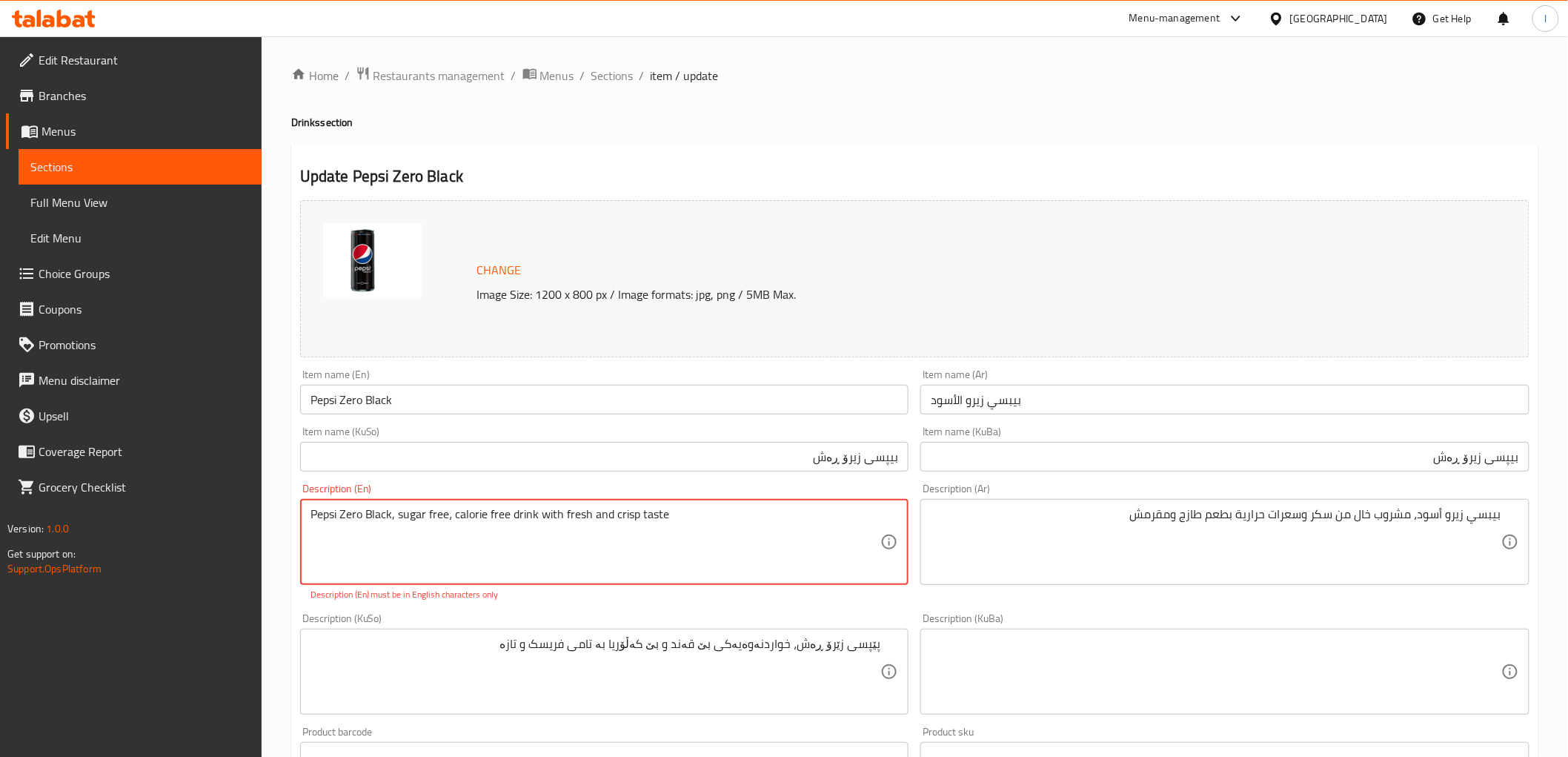
click at [449, 520] on textarea "Pepsi Zero Black, sugar free، calorie free drink with fresh and crisp taste" at bounding box center [596, 542] width 570 height 71
type textarea "Pepsi Zero Black, sugar free, calorie free drink with fresh and crisp taste"
click at [668, 502] on div "Pepsi Zero Black, sugar free, calorie free drink with fresh and crisp taste Des…" at bounding box center [605, 542] width 609 height 86
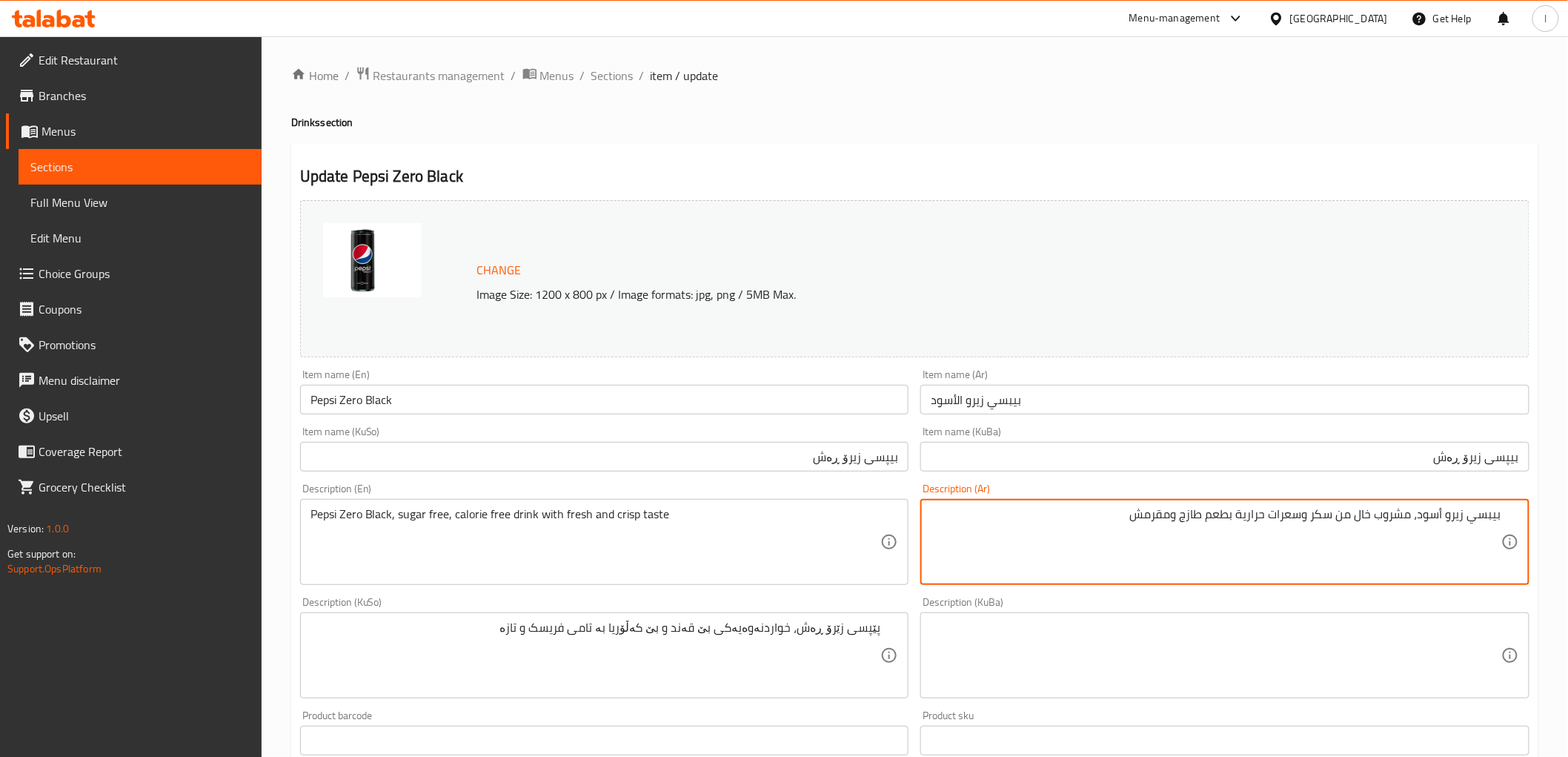
click at [1391, 519] on textarea "بيبسي زيرو أسود، مشروب خال من سكر وسعرات حرارية بطعم طازج ومقرمش" at bounding box center [1216, 542] width 570 height 71
click at [1334, 525] on textarea "بيبسي زيرو أسود، مشروب خال من سكر وسعرات حرارية بطعم طازج ومقرمش" at bounding box center [1216, 542] width 570 height 71
drag, startPoint x: 1361, startPoint y: 522, endPoint x: 1369, endPoint y: 522, distance: 8.0
click at [1369, 522] on textarea "بيبسي زيرو أسود، مشروب خال من سكر وسعرات حرارية بطعم طازج ومقرمش" at bounding box center [1216, 542] width 570 height 71
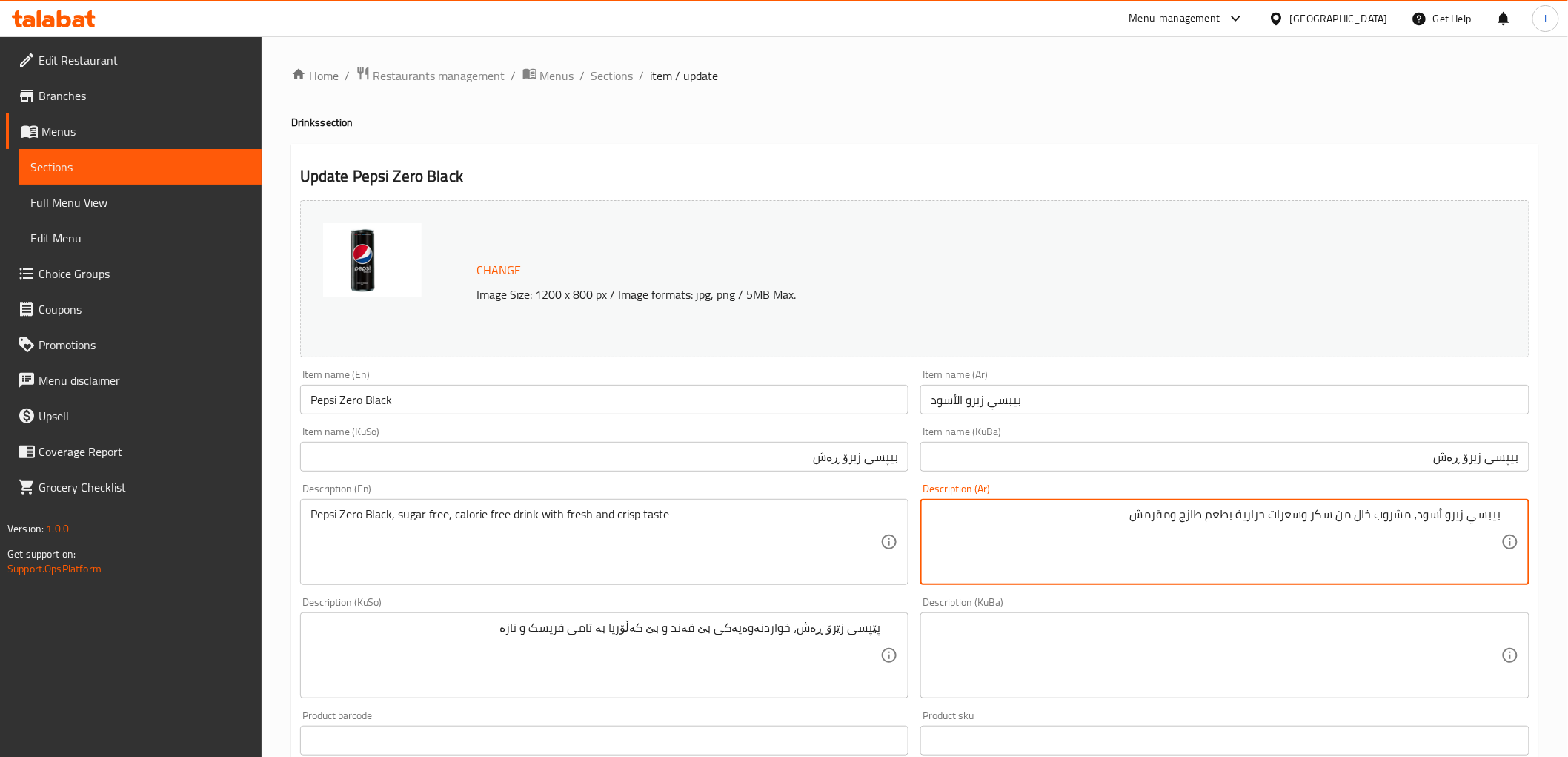
click at [1353, 525] on textarea "بيبسي زيرو أسود، مشروب خال من سكر وسعرات حرارية بطعم طازج ومقرمش" at bounding box center [1216, 542] width 570 height 71
click at [1313, 522] on textarea "بيبسي زيرو أسود، مشروب خال من سكر وسعرات حرارية بطعم طازج ومقرمش" at bounding box center [1216, 542] width 570 height 71
click at [1301, 522] on textarea "بيبسي زيرو أسود، مشروب خال من سكر, وسعرات حرارية بطعم طازج ومقرمش" at bounding box center [1216, 542] width 570 height 71
type textarea "بيبسي زيرو أسود، مشروب خال من سكر, سعرات حرارية بطعم طازج ومقرمش"
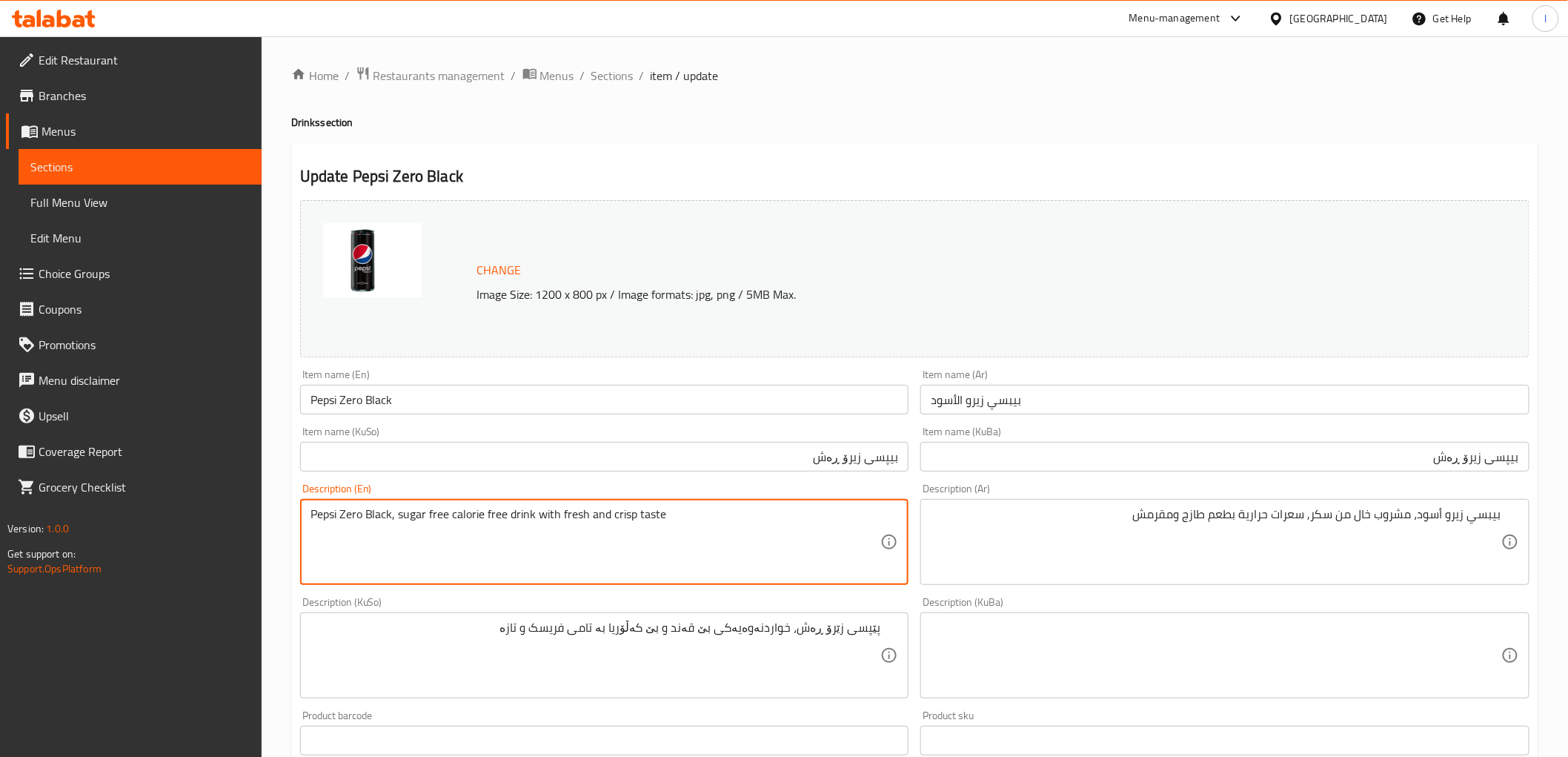
type textarea "Pepsi Zero Black, sugar free, calorie free drink with fresh and crisp taste"
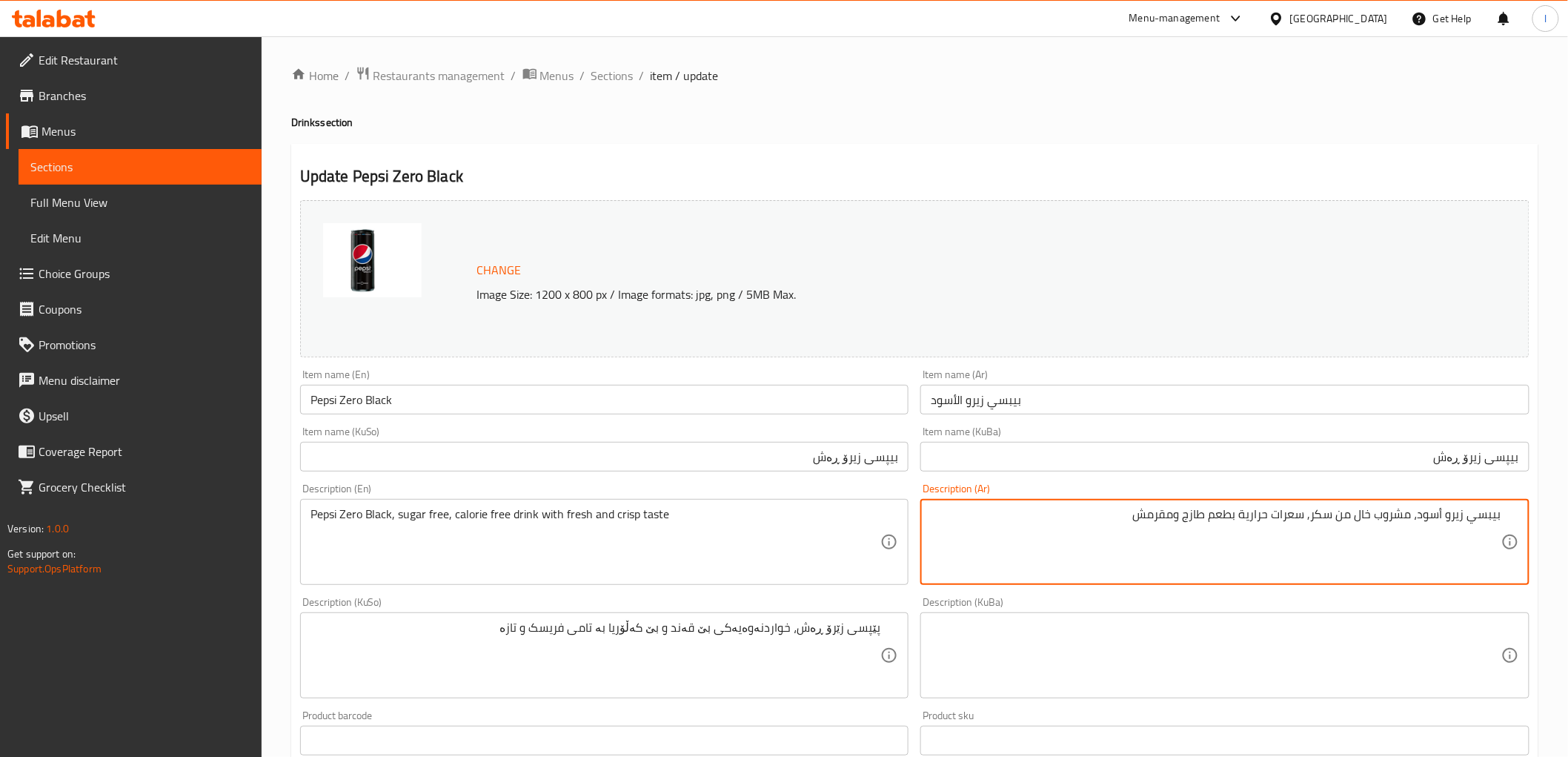
drag, startPoint x: 1334, startPoint y: 521, endPoint x: 1378, endPoint y: 525, distance: 44.2
click at [1271, 516] on textarea "بيبسي زيرو أسود، مشروب خال من سكر, سعرات حرارية بطعم طازج ومقرمش" at bounding box center [1216, 542] width 570 height 71
click at [1310, 518] on textarea "بيبسي زيرو أسود، مشروب خال من سكر, سعرات حرارية بطعم طازج ومقرمش" at bounding box center [1216, 542] width 570 height 71
click at [1306, 521] on textarea "بيبسي زيرو أسود، مشروب خال من سكر, سعرات حرارية بطعم طازج ومقرمش" at bounding box center [1216, 542] width 570 height 71
paste textarea "خال من"
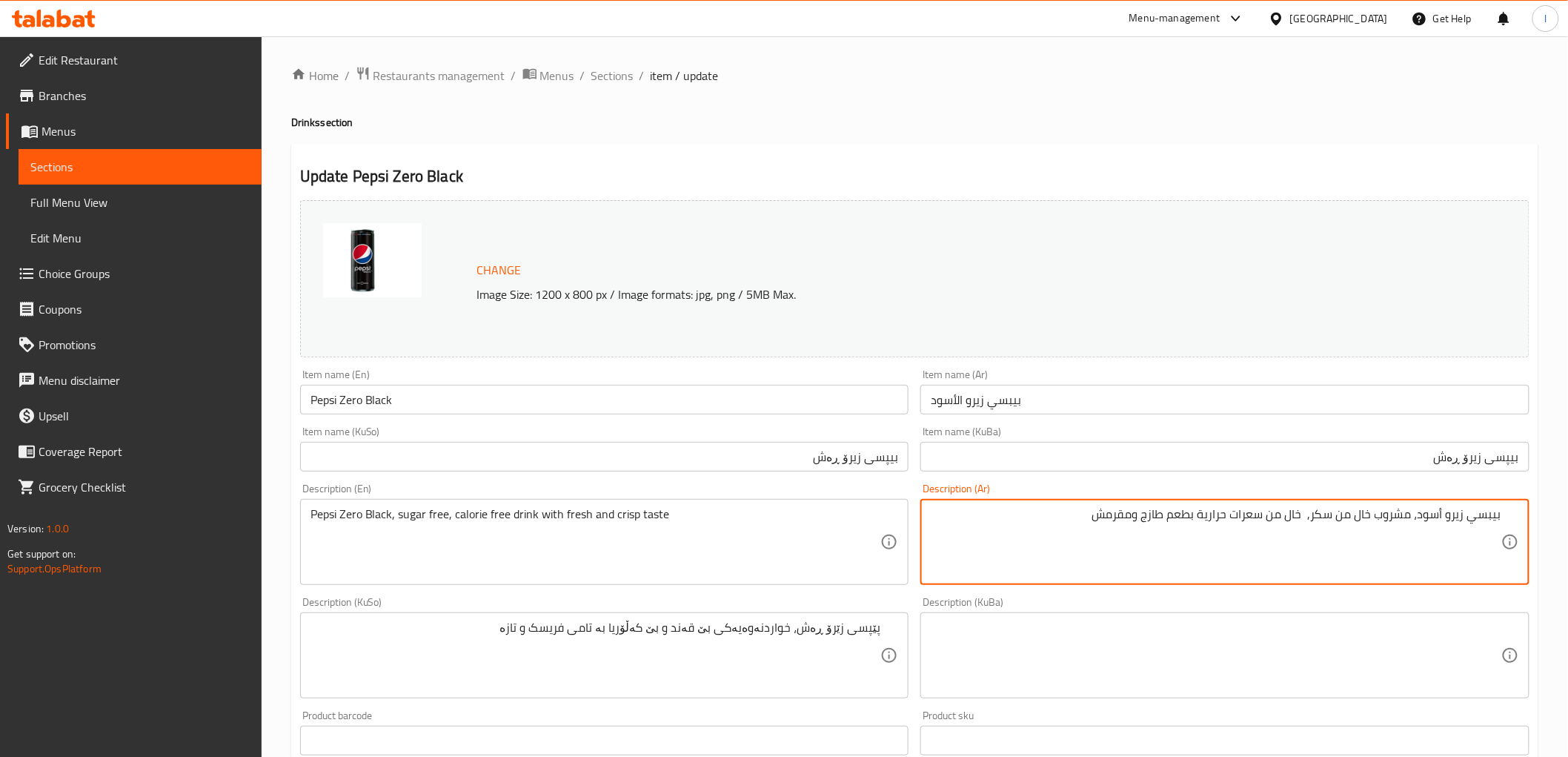
click at [1305, 518] on textarea "بيبسي زيرو أسود، مشروب خال من سكر, خال من سعرات حرارية بطعم طازج ومقرمش" at bounding box center [1216, 542] width 570 height 71
type textarea "بيبسي زيرو أسود، مشروب خال من سكر, خال من سعرات حرارية بطعم طازج ومقرمش"
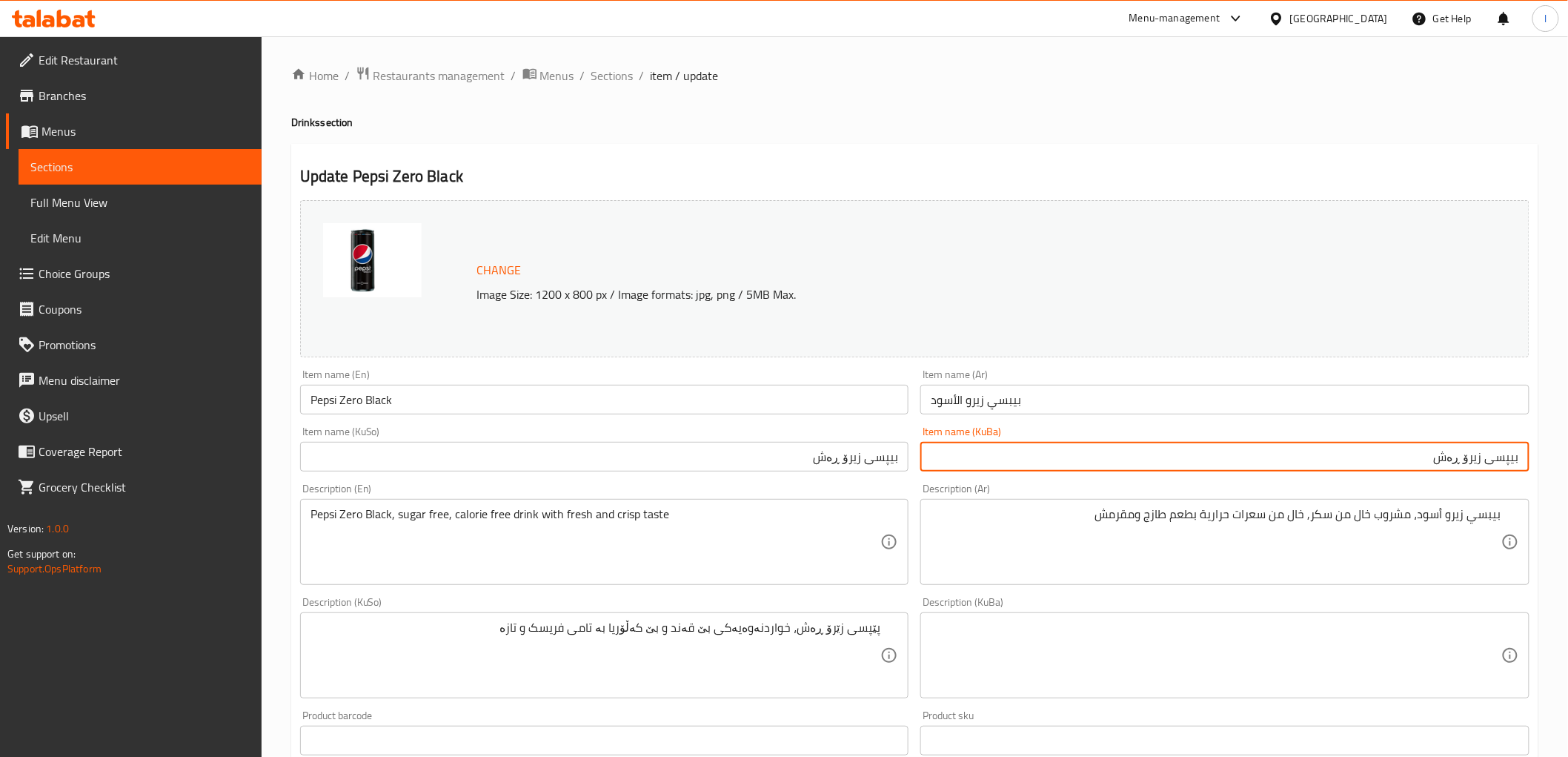
drag, startPoint x: 1174, startPoint y: 464, endPoint x: 1580, endPoint y: 460, distance: 406.0
click at [1568, 460] on html "​ Menu-management [GEOGRAPHIC_DATA] Get Help l Edit Restaurant Branches Menus S…" at bounding box center [784, 378] width 1568 height 757
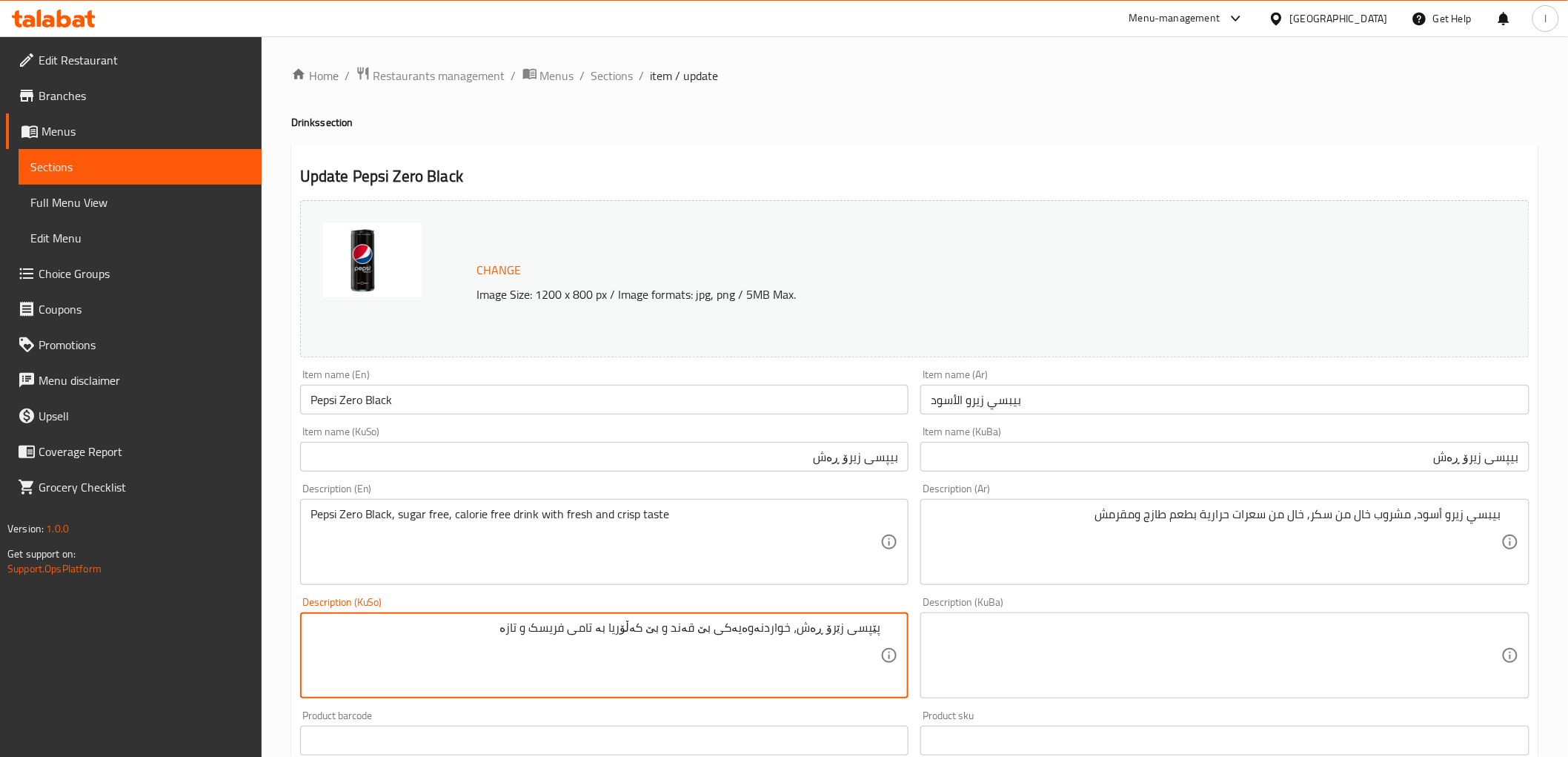
drag, startPoint x: 803, startPoint y: 634, endPoint x: 913, endPoint y: 630, distance: 110.1
paste textarea "بیپسی زی"
drag, startPoint x: 492, startPoint y: 630, endPoint x: 738, endPoint y: 644, distance: 246.4
click at [738, 644] on textarea "بیپسی زیرۆ ڕەش، خواردنەوەیەکی بێ قەند و بێ کەڵۆریا بە تامی فریسک و تازە" at bounding box center [596, 656] width 570 height 71
click at [649, 630] on textarea "بیپسی زیرۆ ڕەش، خواردنەوەیەکی بێ شەکر، بێ کالۆری بە تامێکی فرێش و کریسپی" at bounding box center [596, 656] width 570 height 71
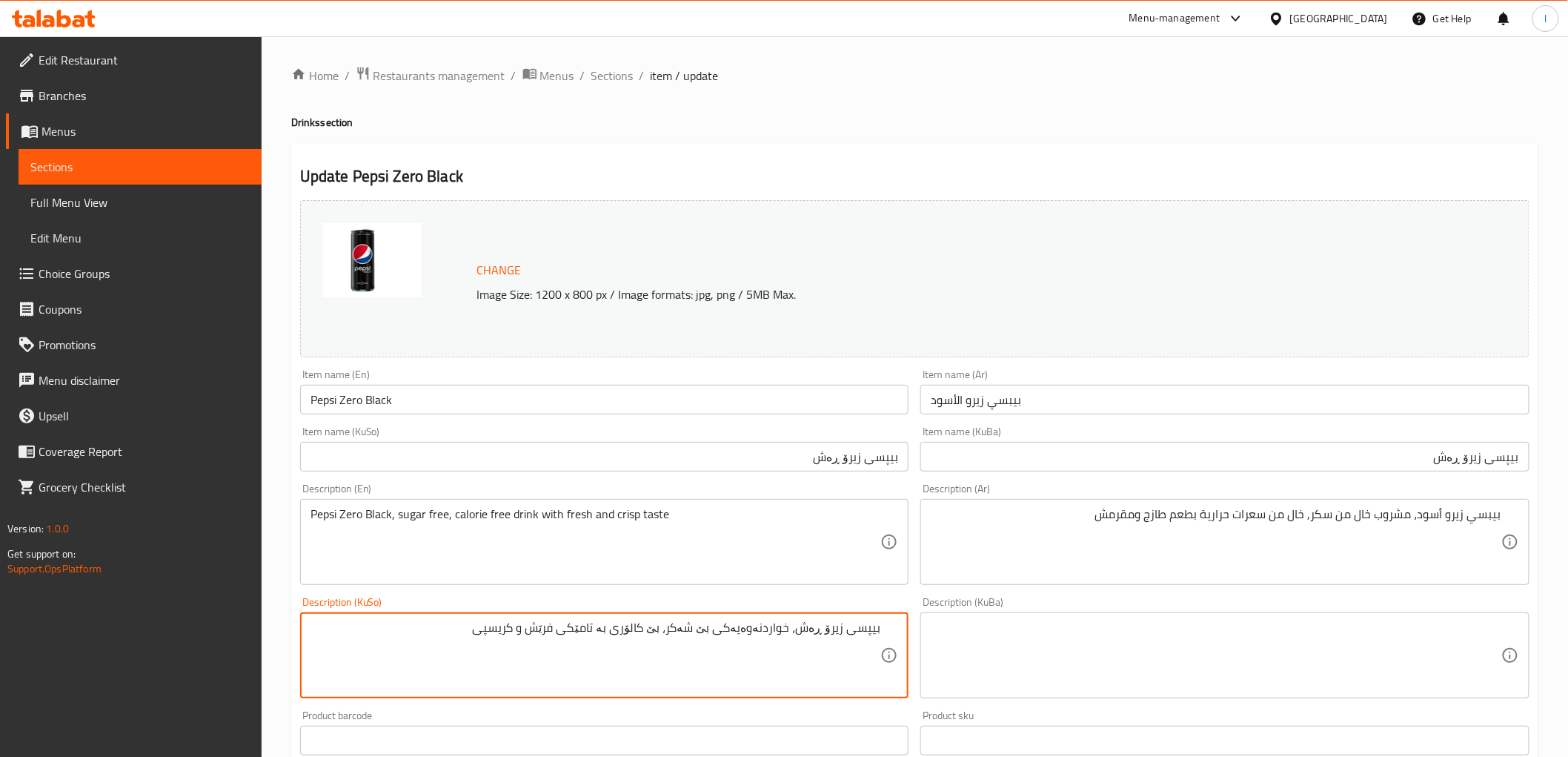
click at [649, 630] on textarea "بیپسی زیرۆ ڕەش، خواردنەوەیەکی بێ شەکر، بێ کالۆری بە تامێکی فرێش و کریسپی" at bounding box center [596, 656] width 570 height 71
type textarea "بیپسی زیرۆ ڕەش، خواردنەوەیەکی بێ شەکر، بێ کالۆری بە تامێکی فرێش و کریسپی"
click at [1064, 658] on textarea at bounding box center [1216, 656] width 570 height 71
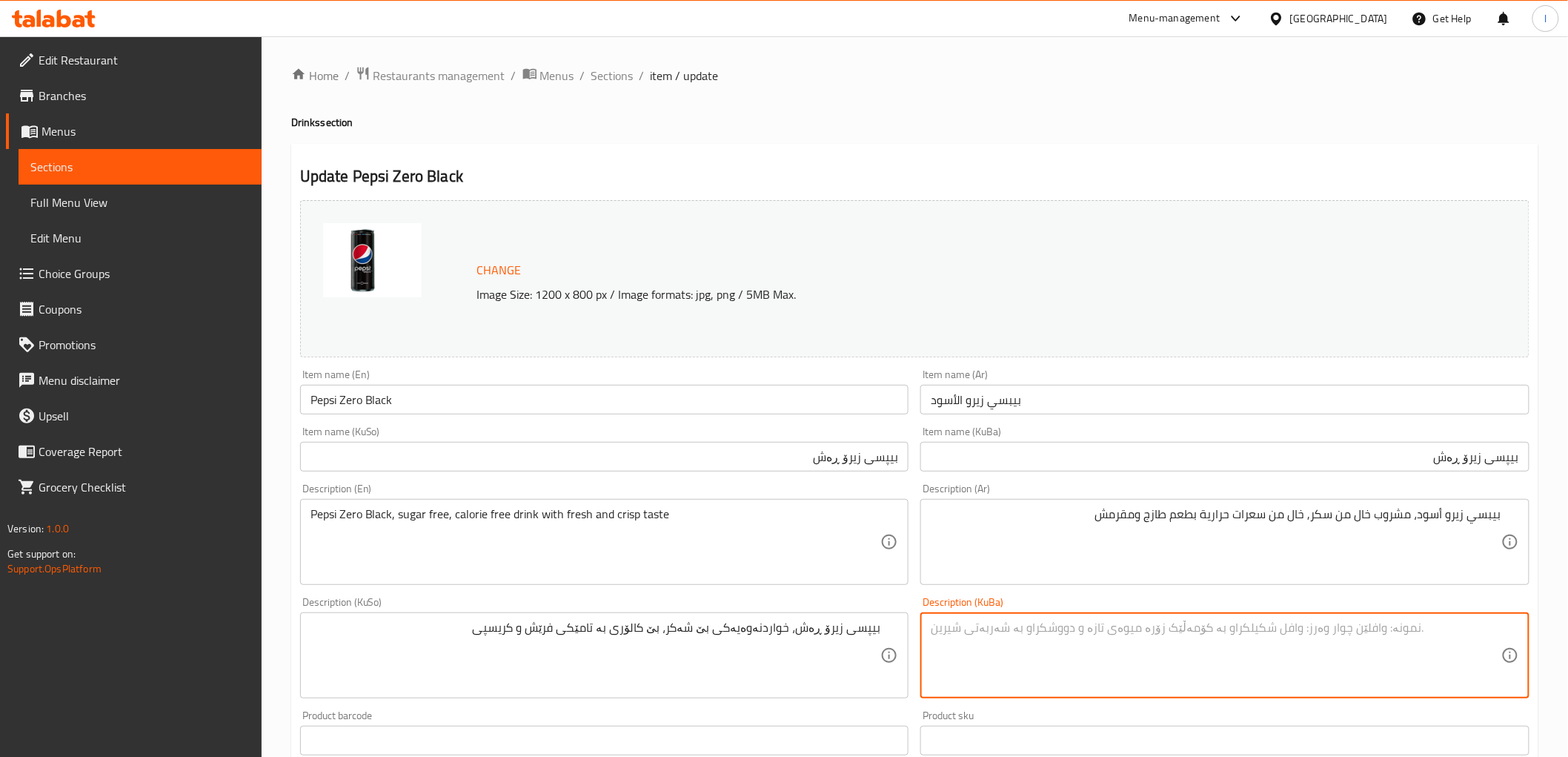
paste textarea "بیپسی زیرۆ ڕەش، خواردنەوەیەکی بێ شەکر، بێ کالۆری بە تامێکی فرێش و کریسپی"
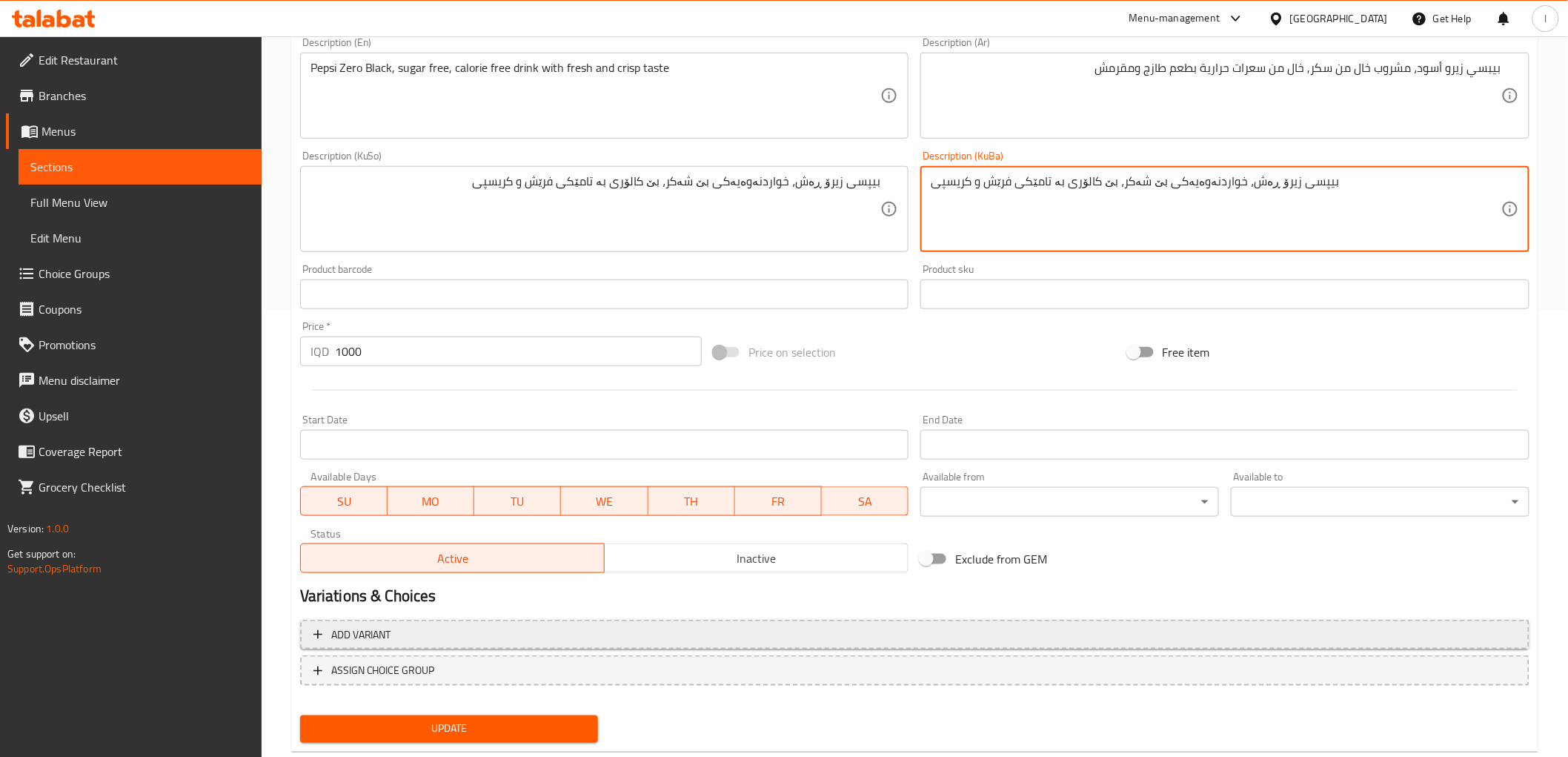
scroll to position [480, 0]
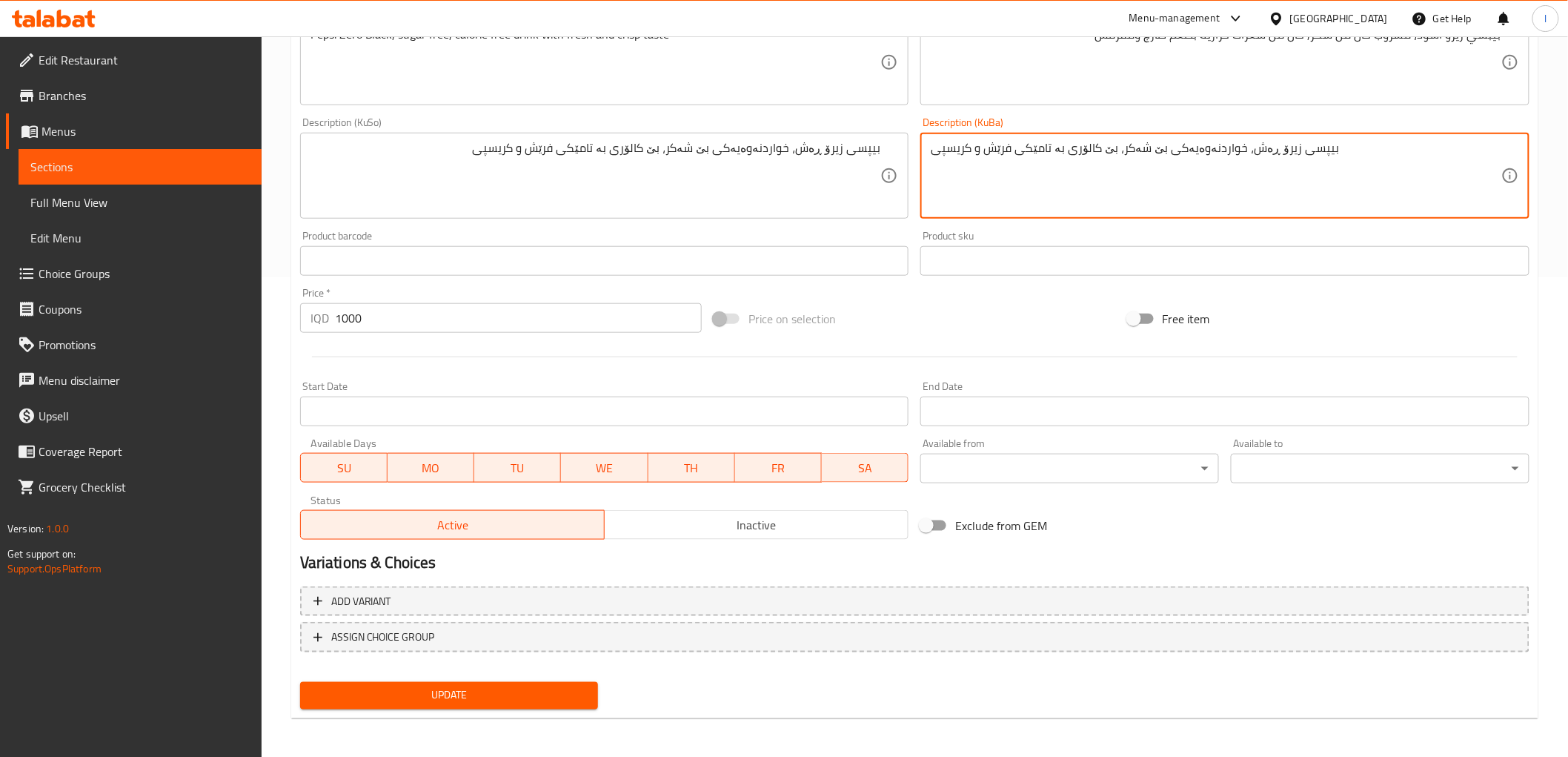
type textarea "بیپسی زیرۆ ڕەش، خواردنەوەیەکی بێ شەکر، بێ کالۆری بە تامێکی فرێش و کریسپی"
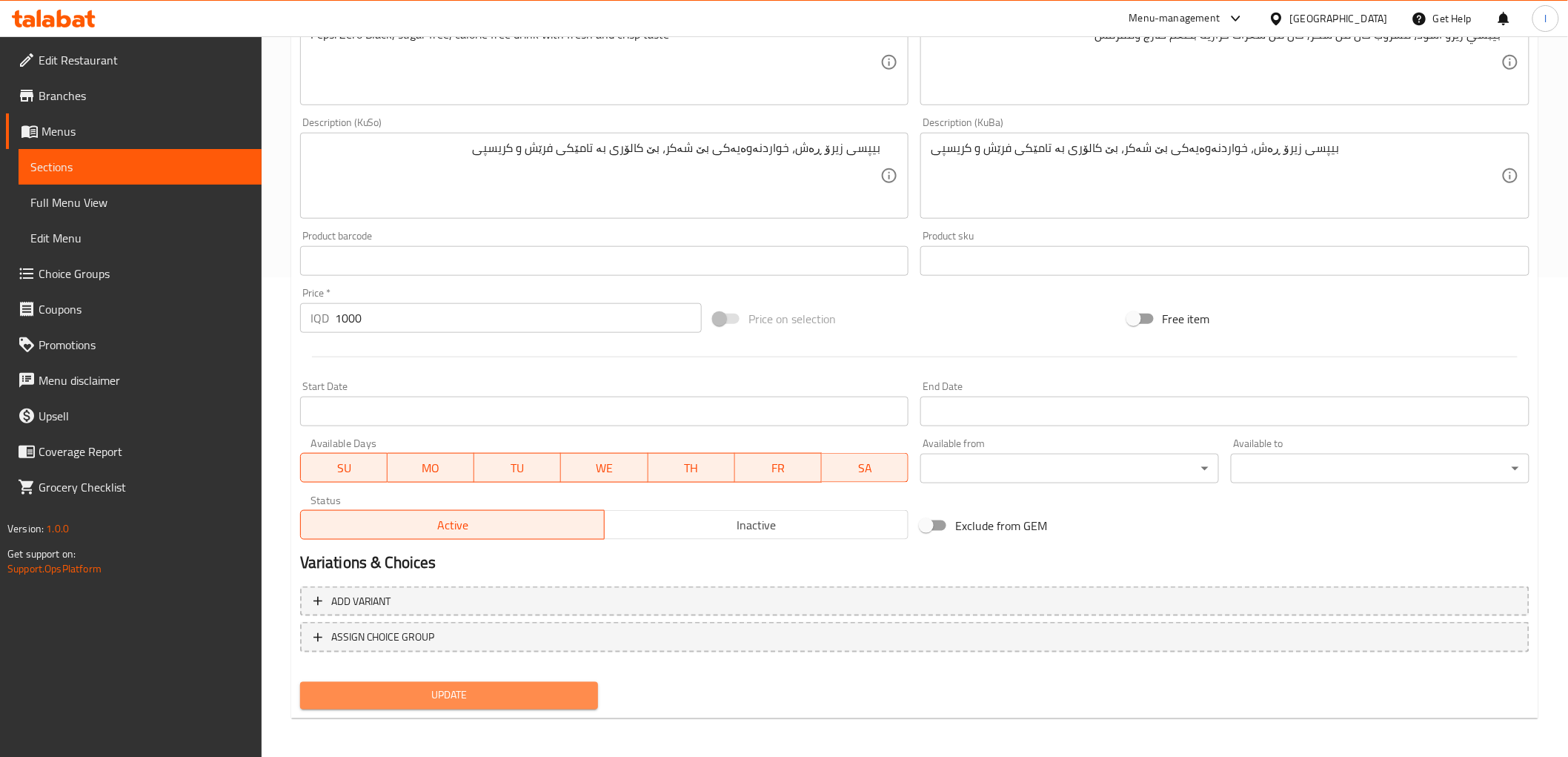
click at [524, 694] on span "Update" at bounding box center [449, 695] width 275 height 18
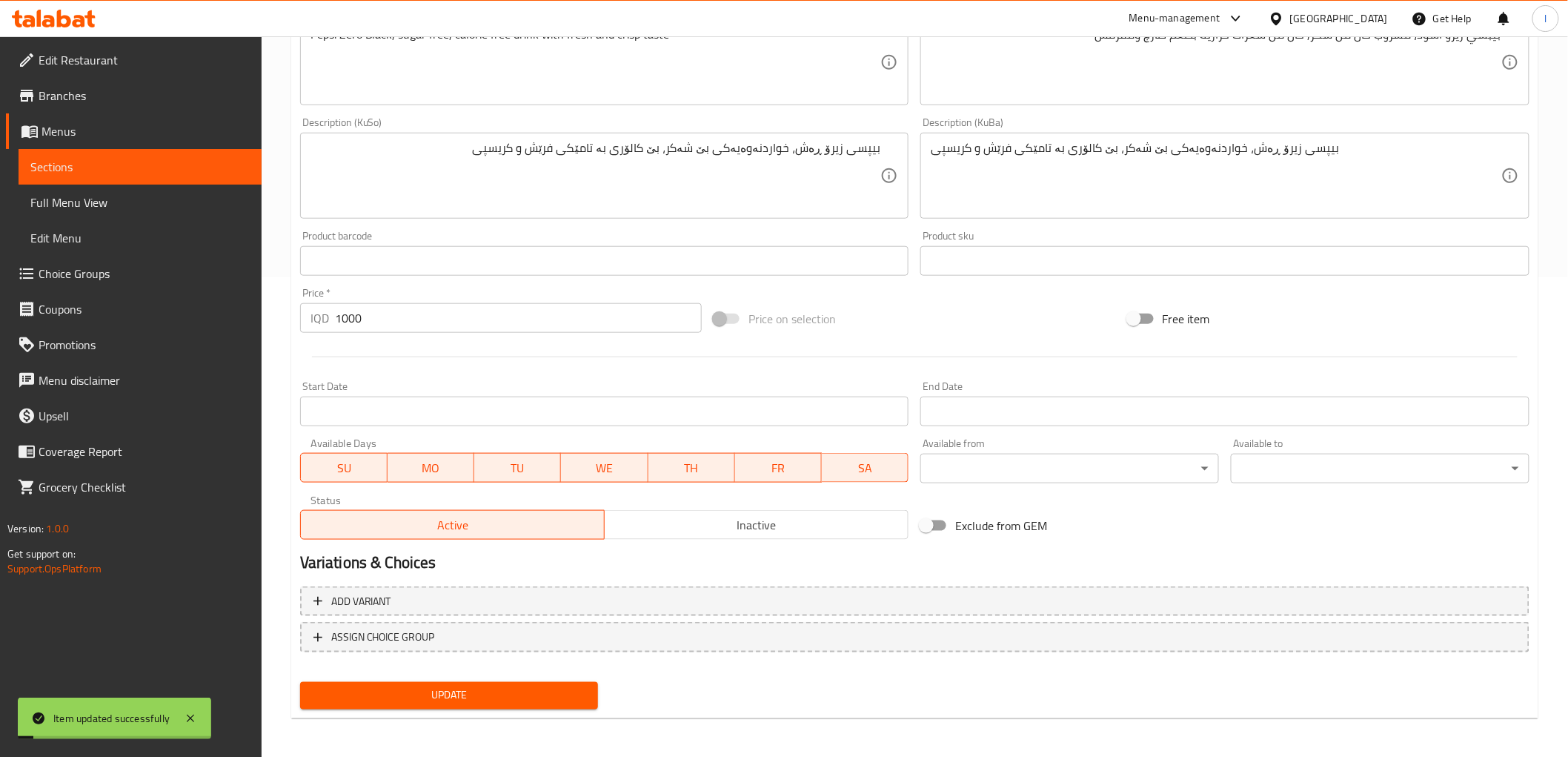
click at [132, 173] on span "Sections" at bounding box center [140, 166] width 219 height 18
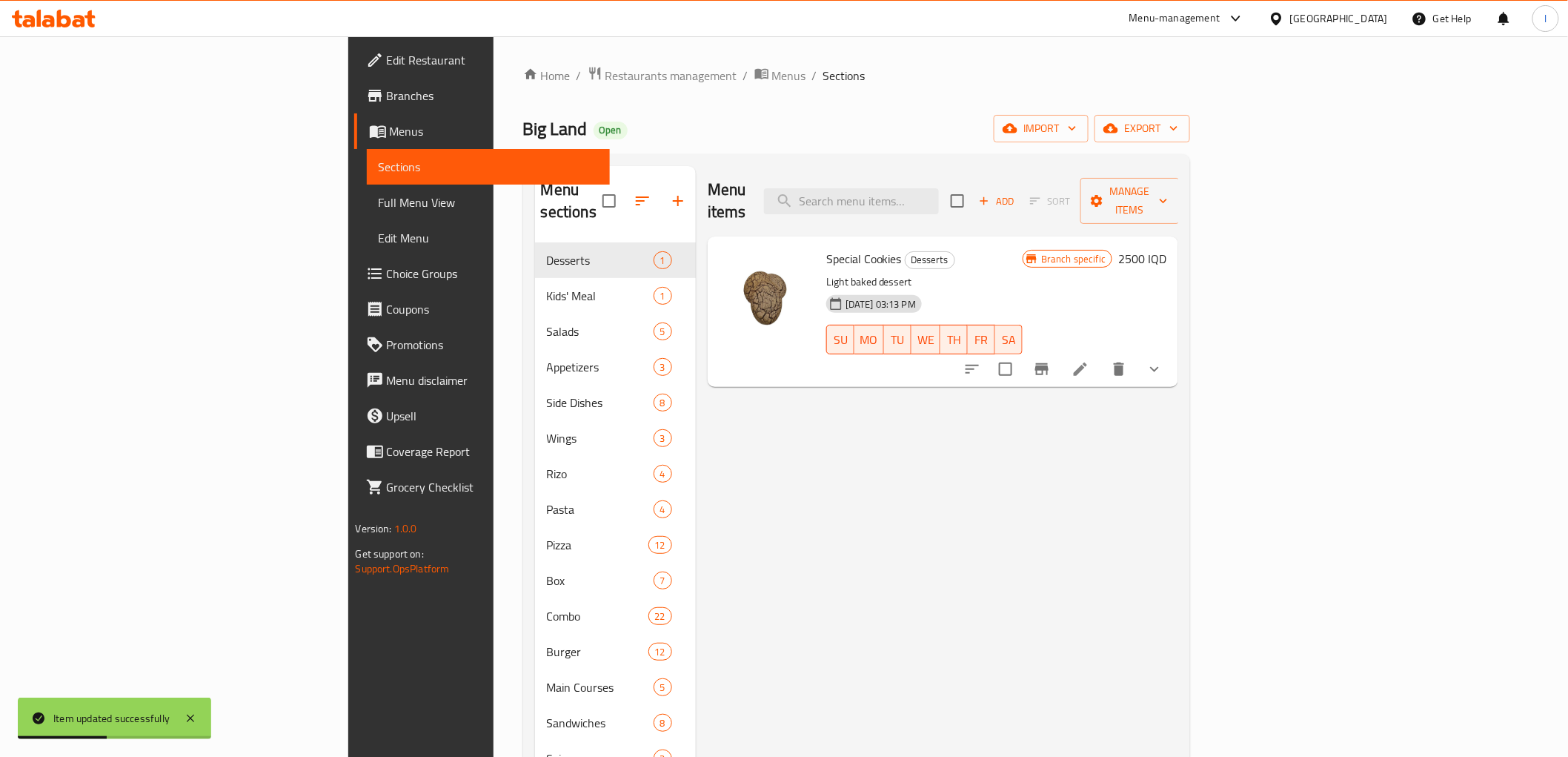
click at [367, 215] on link "Full Menu View" at bounding box center [488, 203] width 243 height 35
click at [378, 208] on span "Full Menu View" at bounding box center [488, 203] width 219 height 18
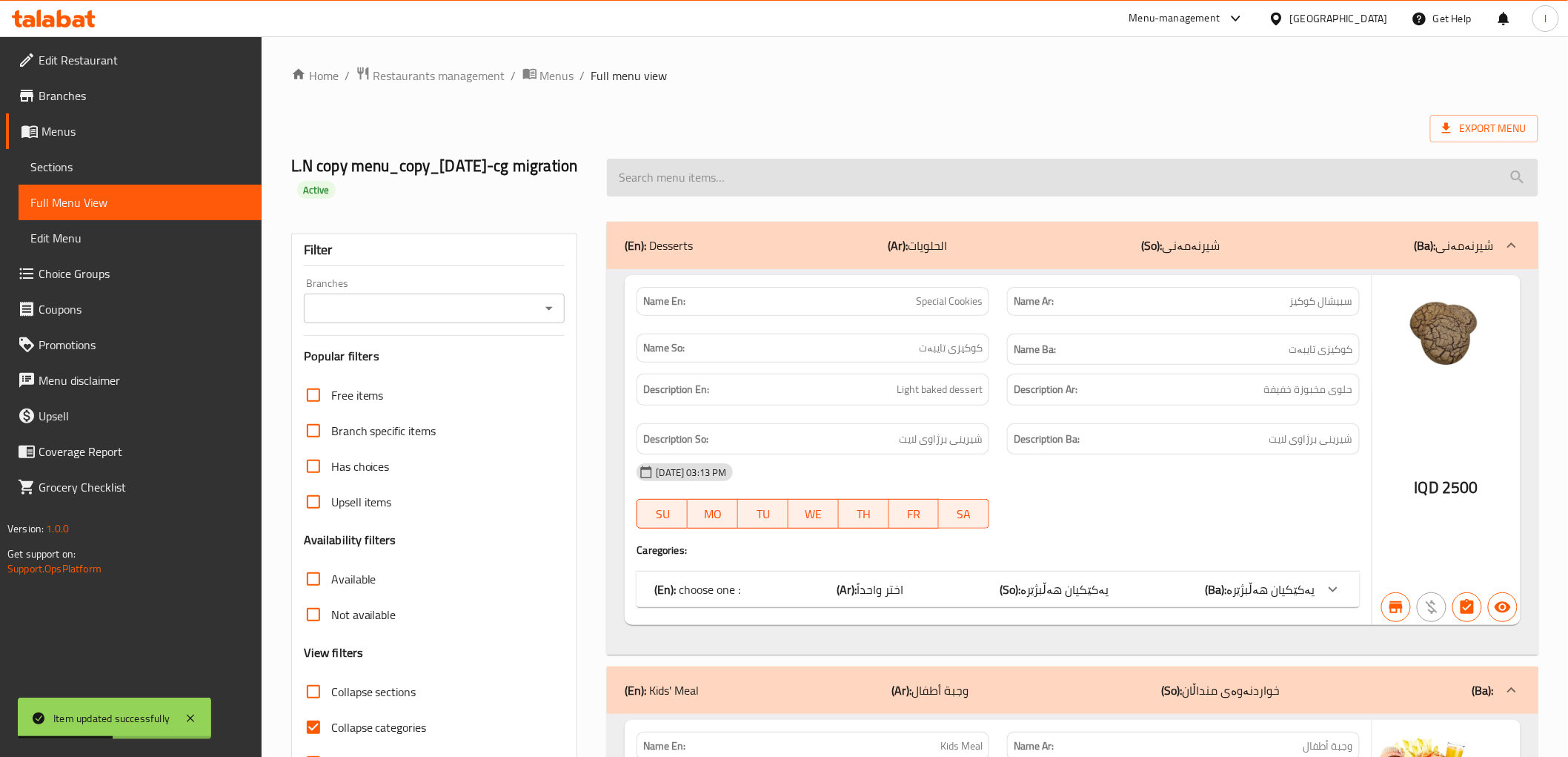
click at [800, 177] on input "search" at bounding box center [1072, 177] width 931 height 38
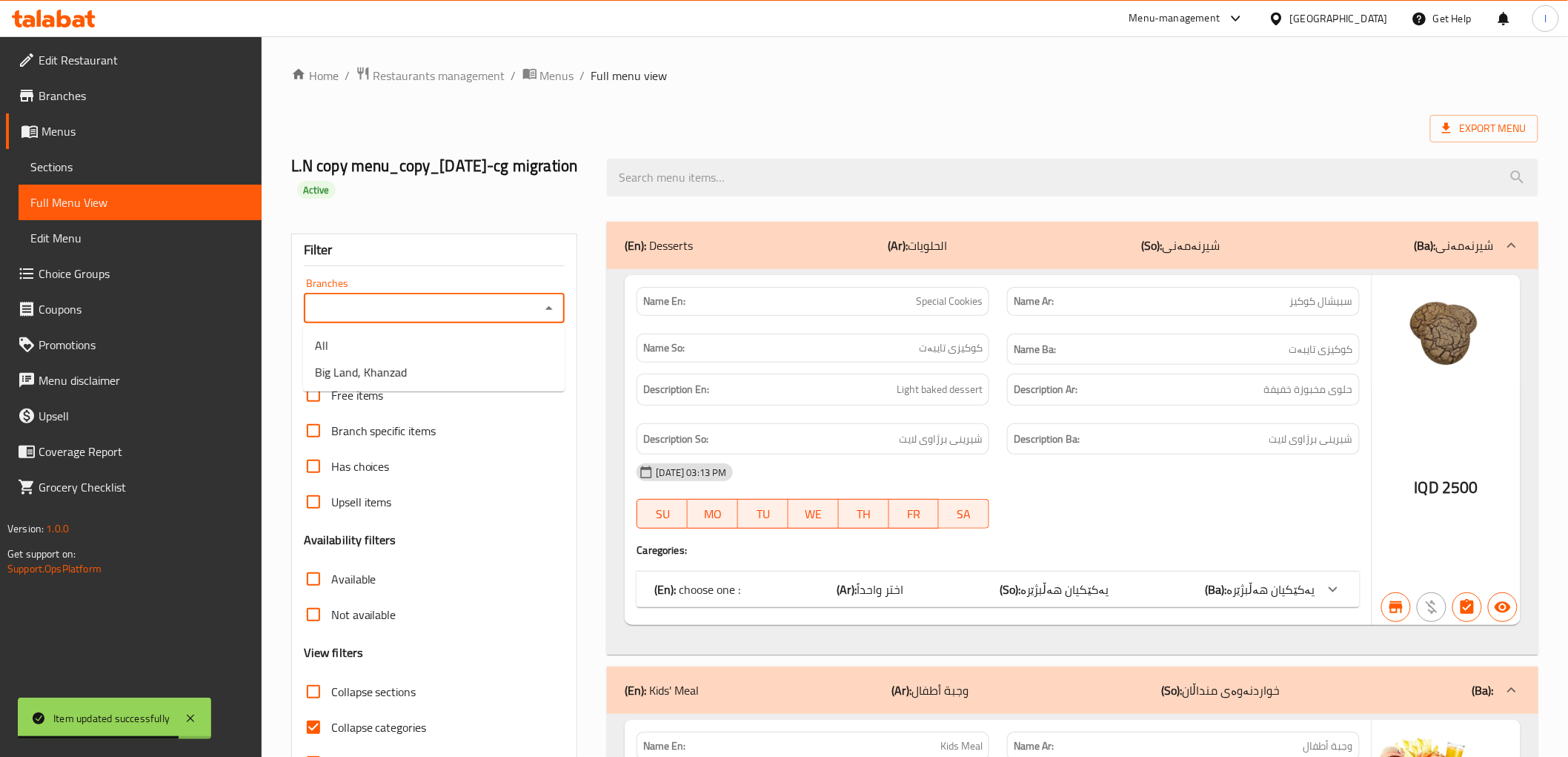
click at [389, 308] on input "Branches" at bounding box center [423, 309] width 228 height 21
click at [364, 376] on span "Big Land, Khanzad" at bounding box center [361, 372] width 92 height 18
type input "Big Land, Khanzad"
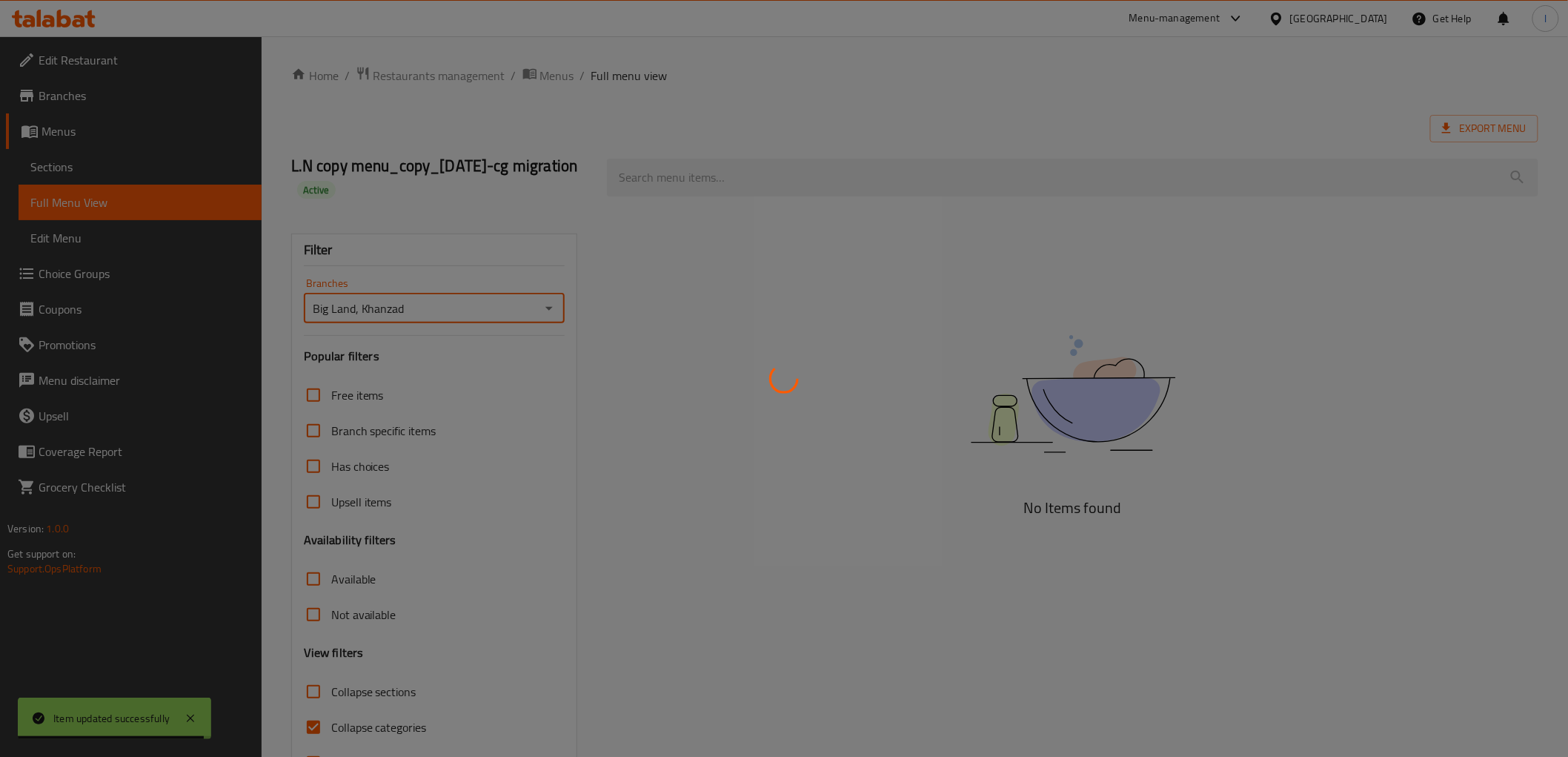
click at [805, 171] on div at bounding box center [784, 378] width 1568 height 757
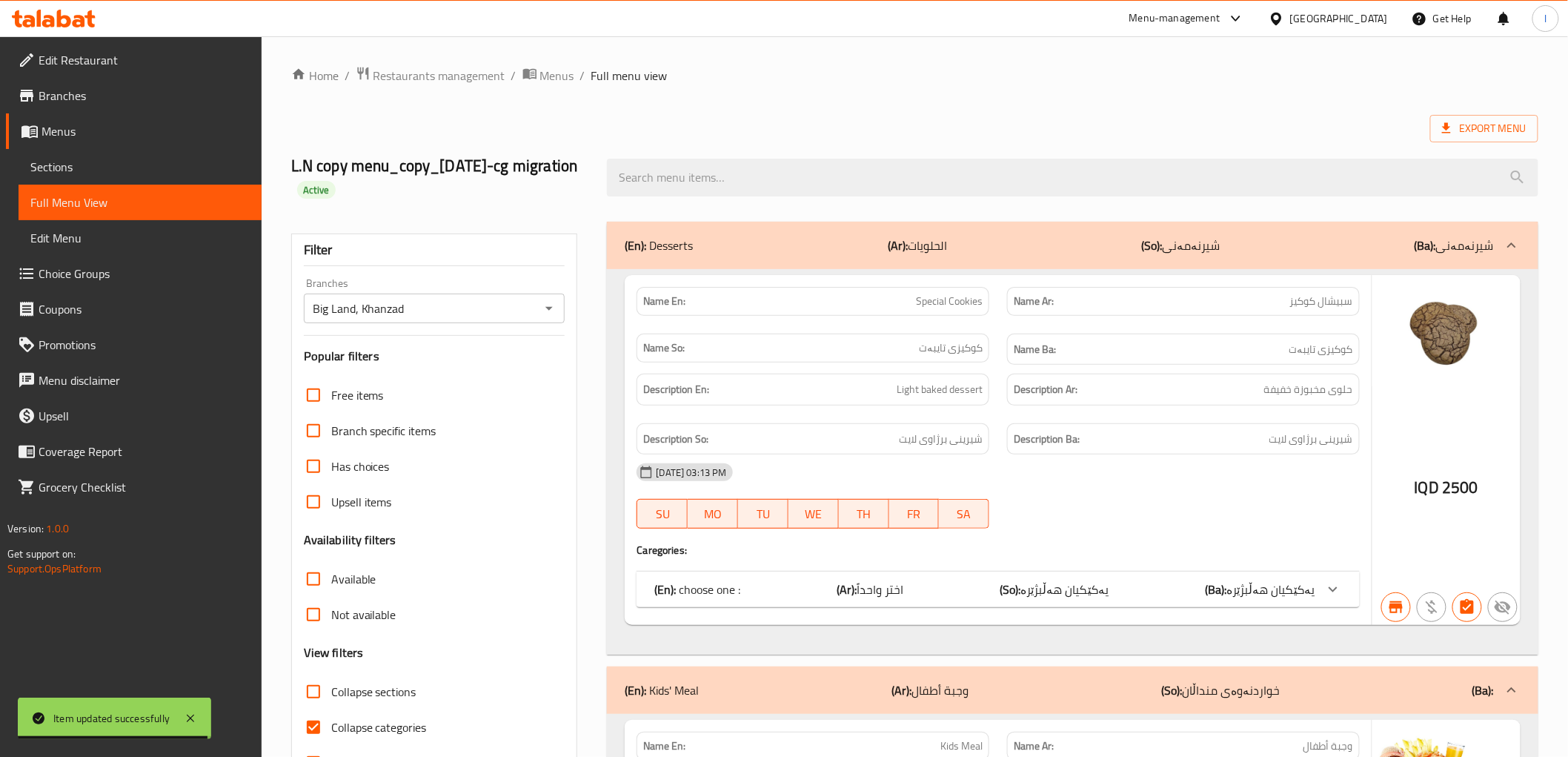
click at [781, 188] on div at bounding box center [784, 378] width 1568 height 757
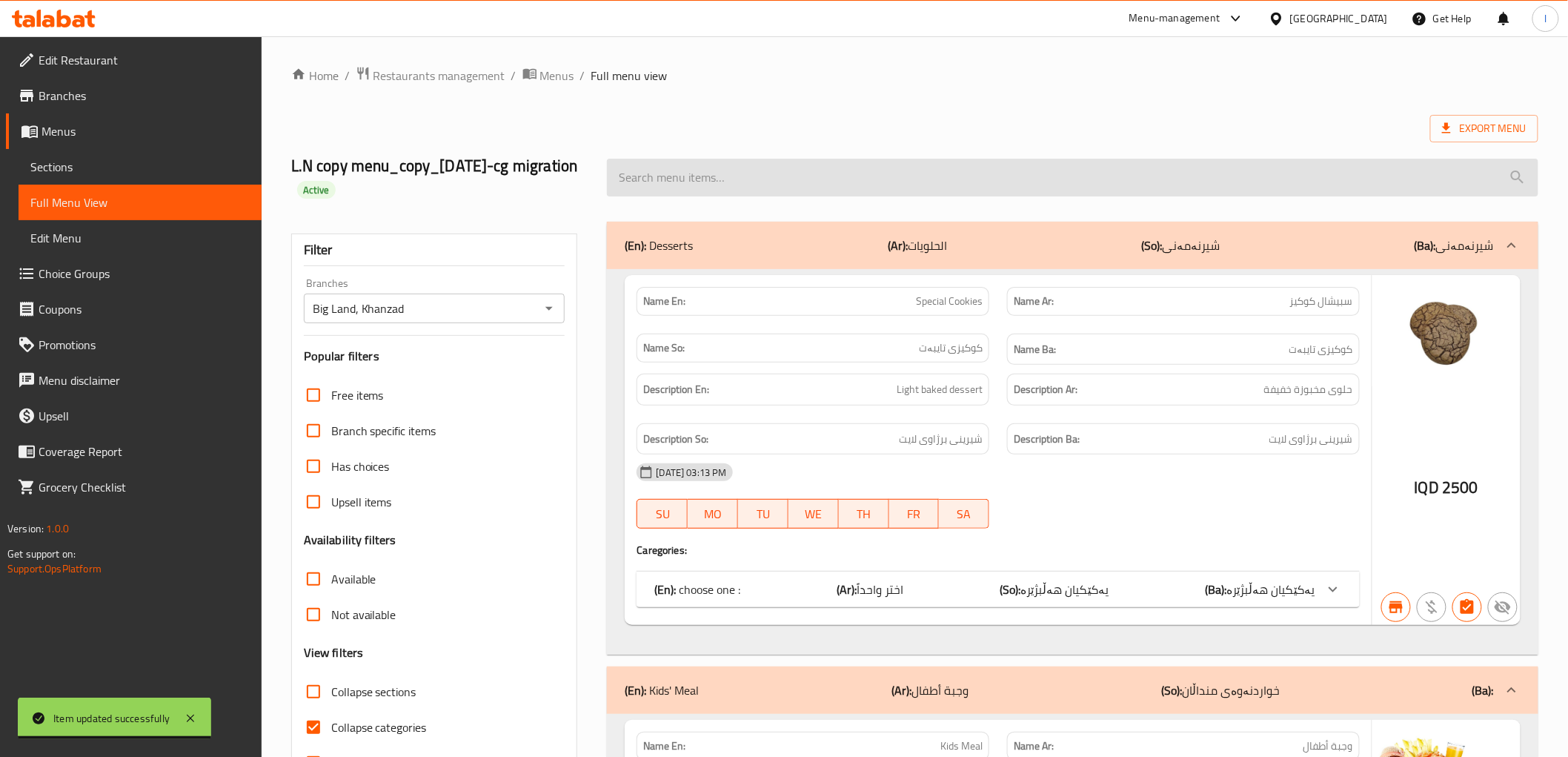
click at [741, 176] on input "search" at bounding box center [1072, 177] width 931 height 38
paste input "Pepsi Zero Black"
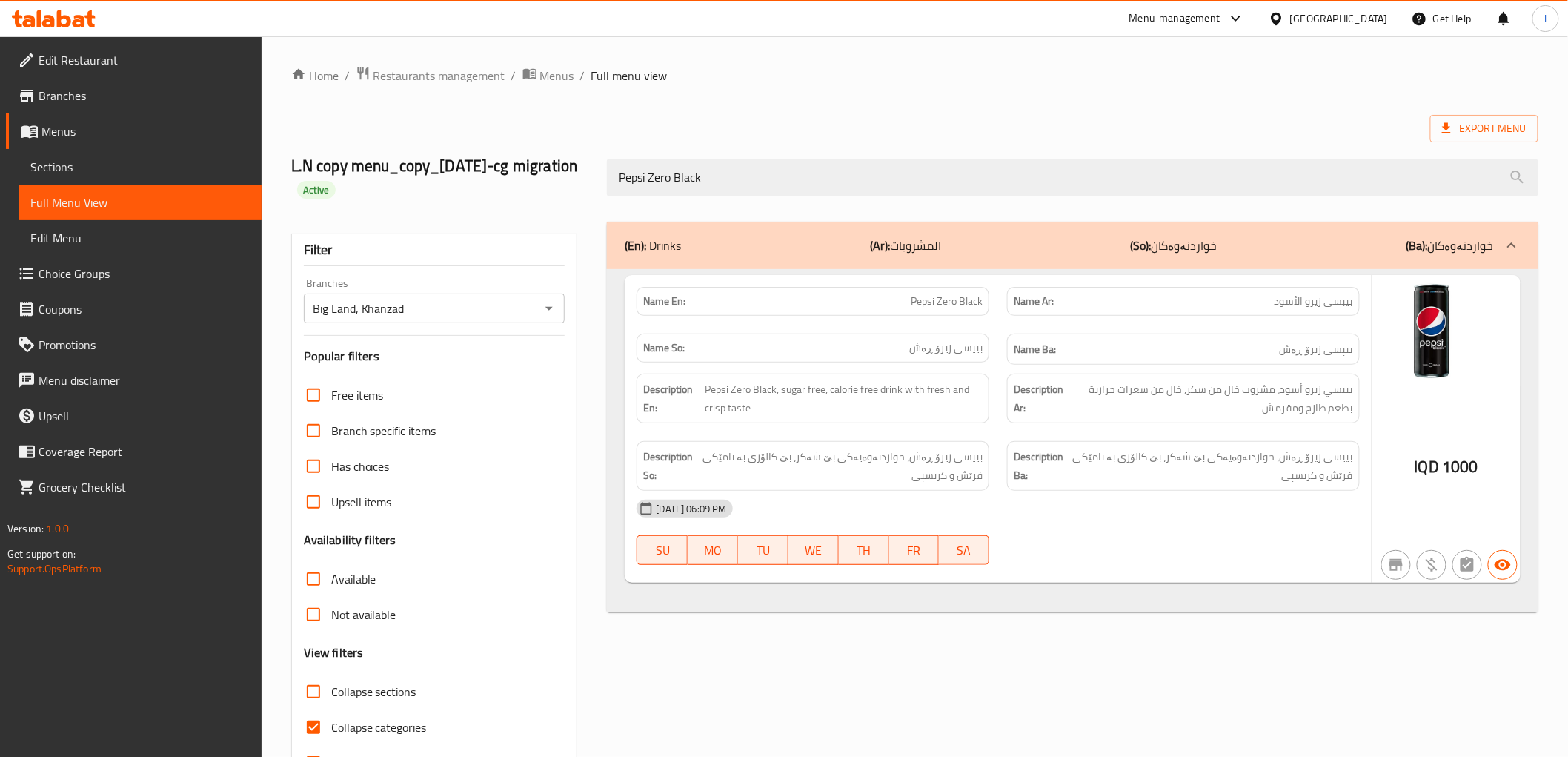
type input "Pepsi Zero Black"
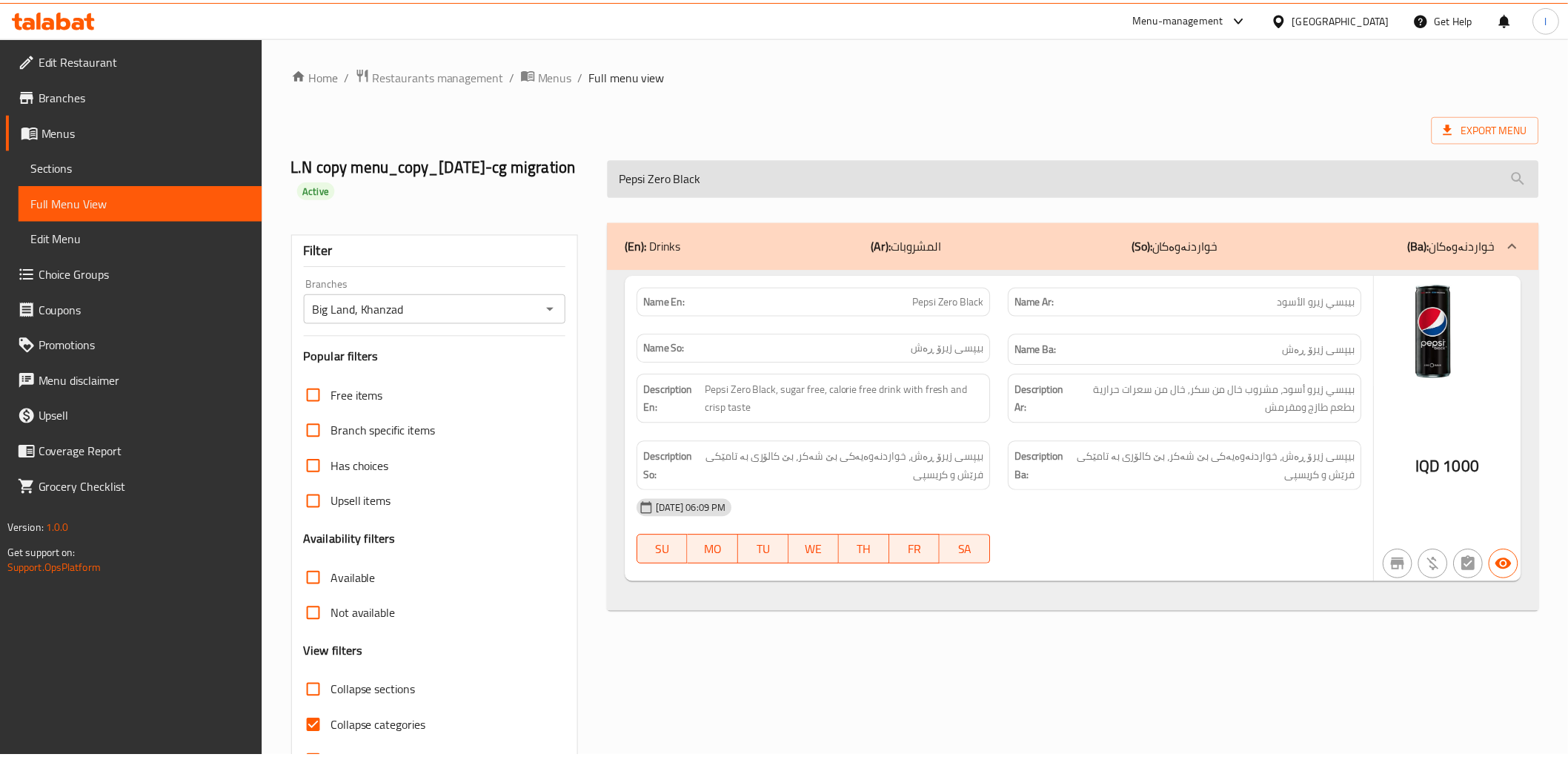
scroll to position [54, 0]
